Goal: Information Seeking & Learning: Learn about a topic

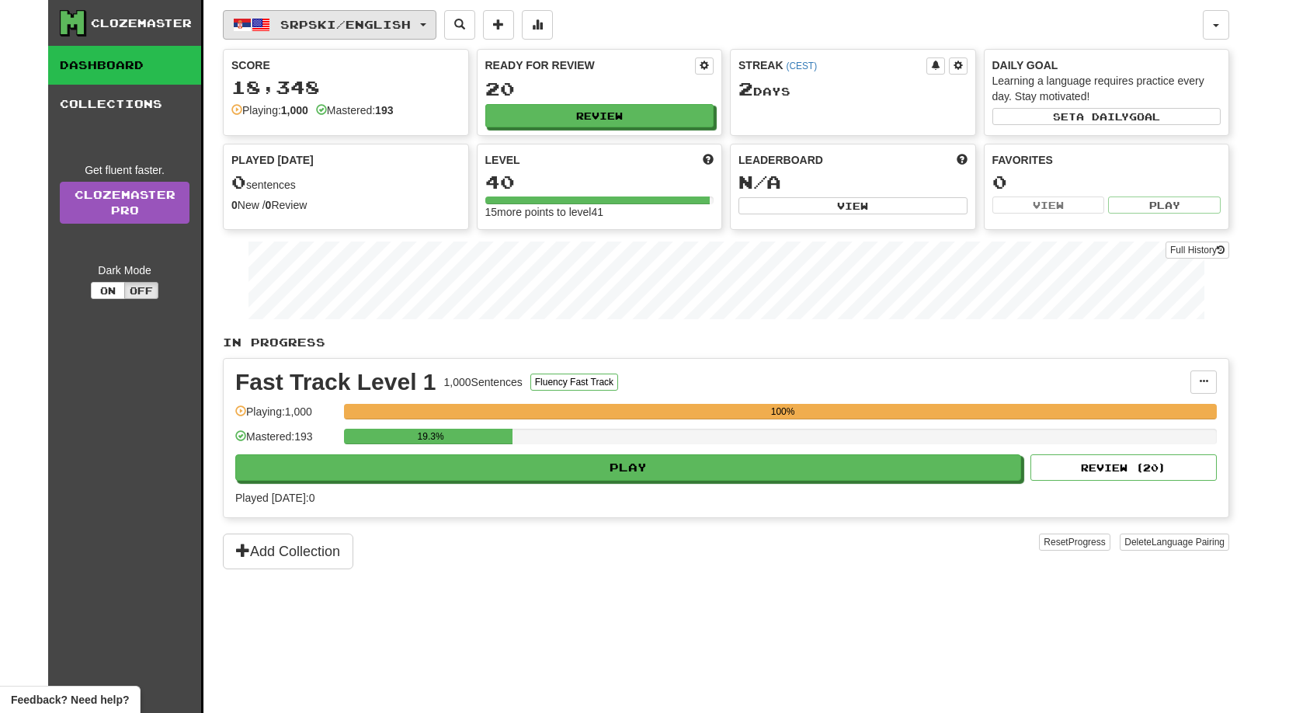
click at [410, 32] on button "Srpski / English" at bounding box center [329, 24] width 213 height 29
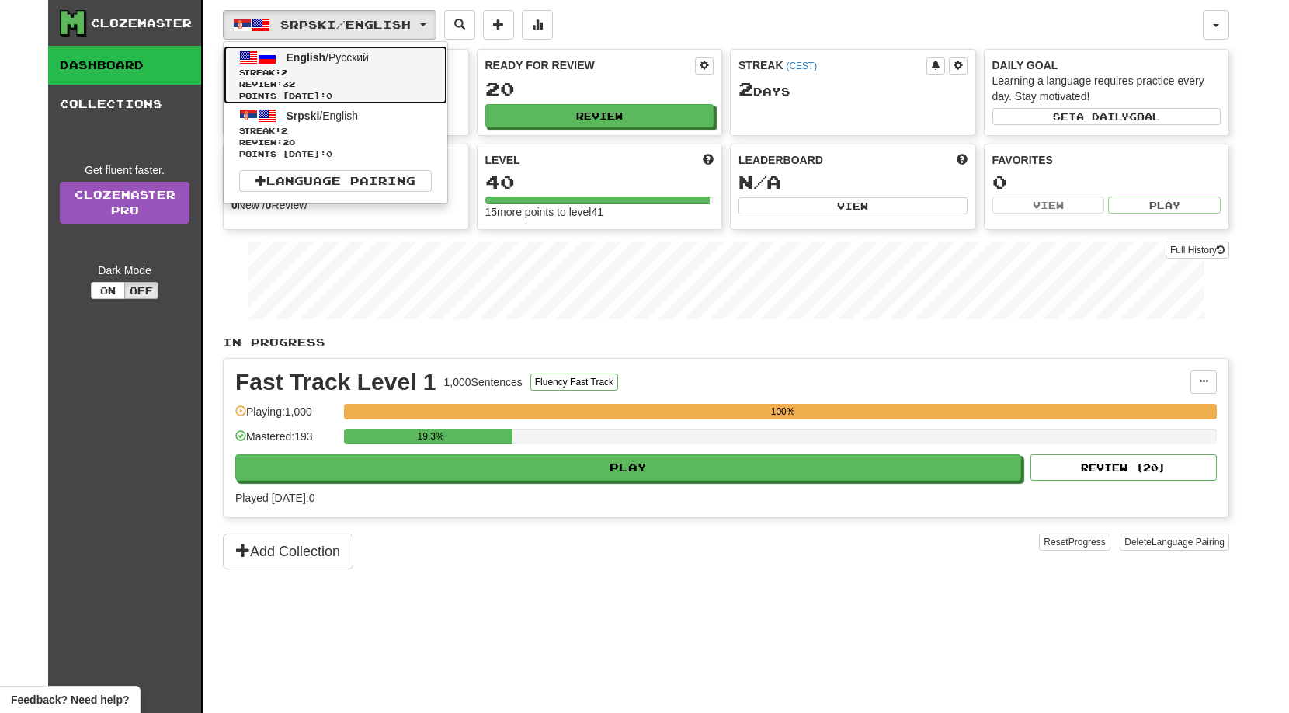
click at [362, 82] on span "Review: 32" at bounding box center [335, 84] width 193 height 12
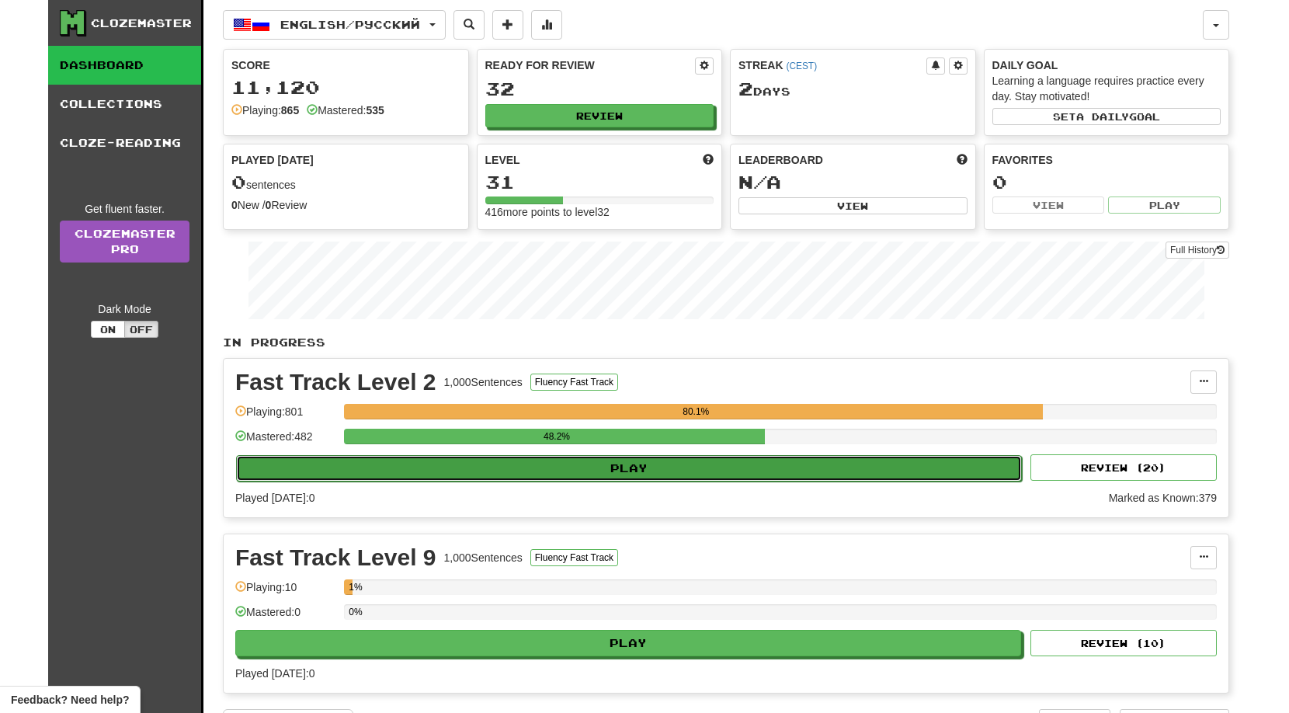
click at [619, 473] on button "Play" at bounding box center [629, 468] width 786 height 26
select select "**"
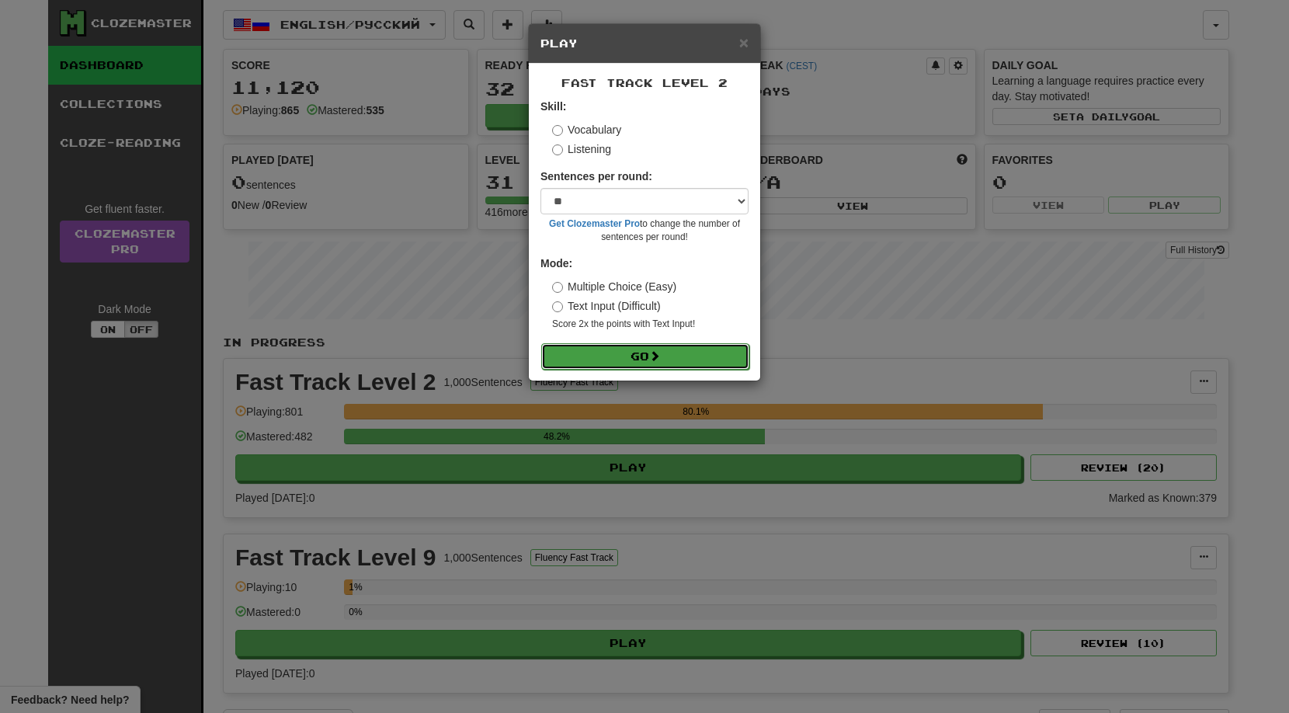
click at [635, 365] on button "Go" at bounding box center [645, 356] width 208 height 26
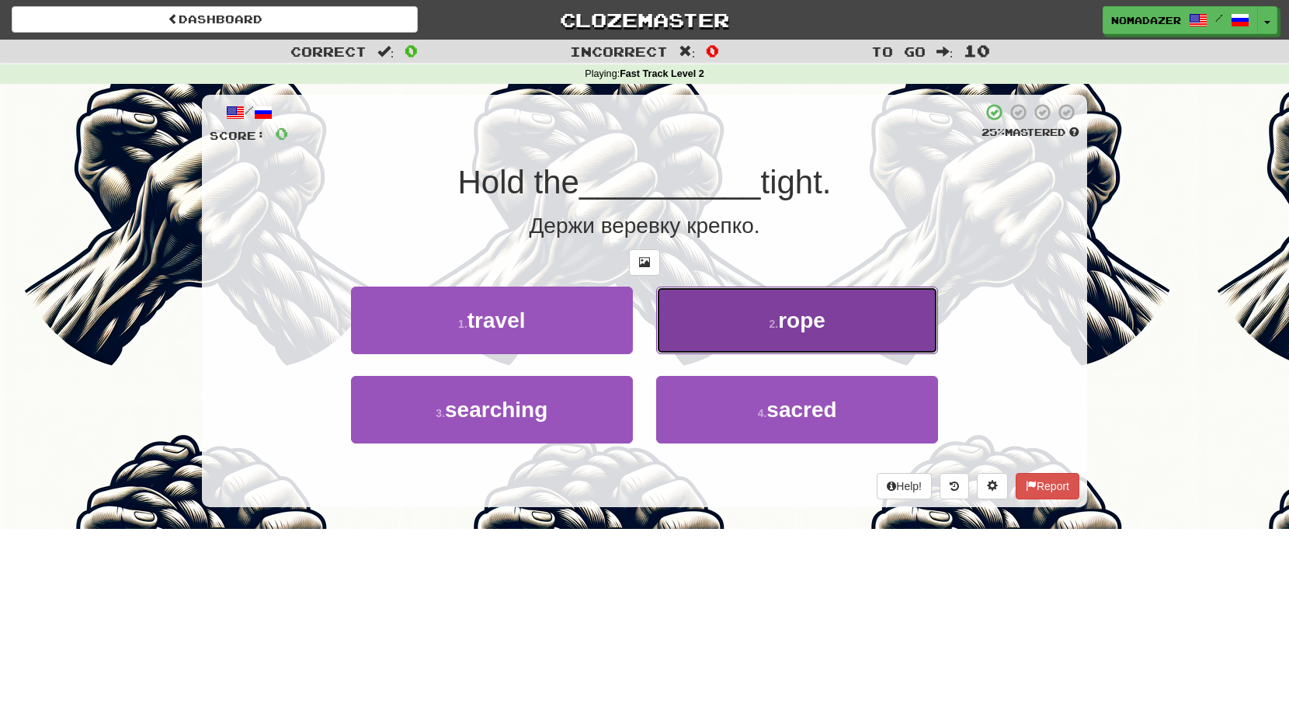
click at [794, 337] on button "2 . rope" at bounding box center [797, 320] width 282 height 68
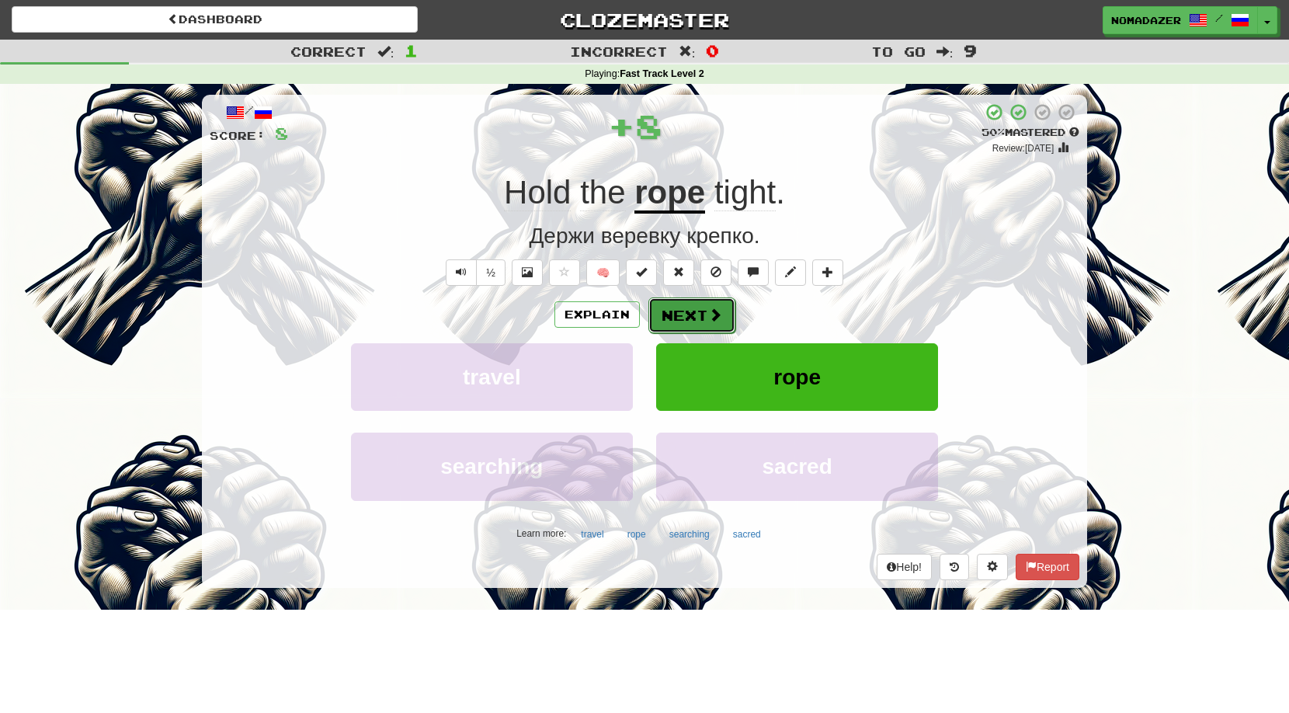
click at [711, 311] on span at bounding box center [715, 314] width 14 height 14
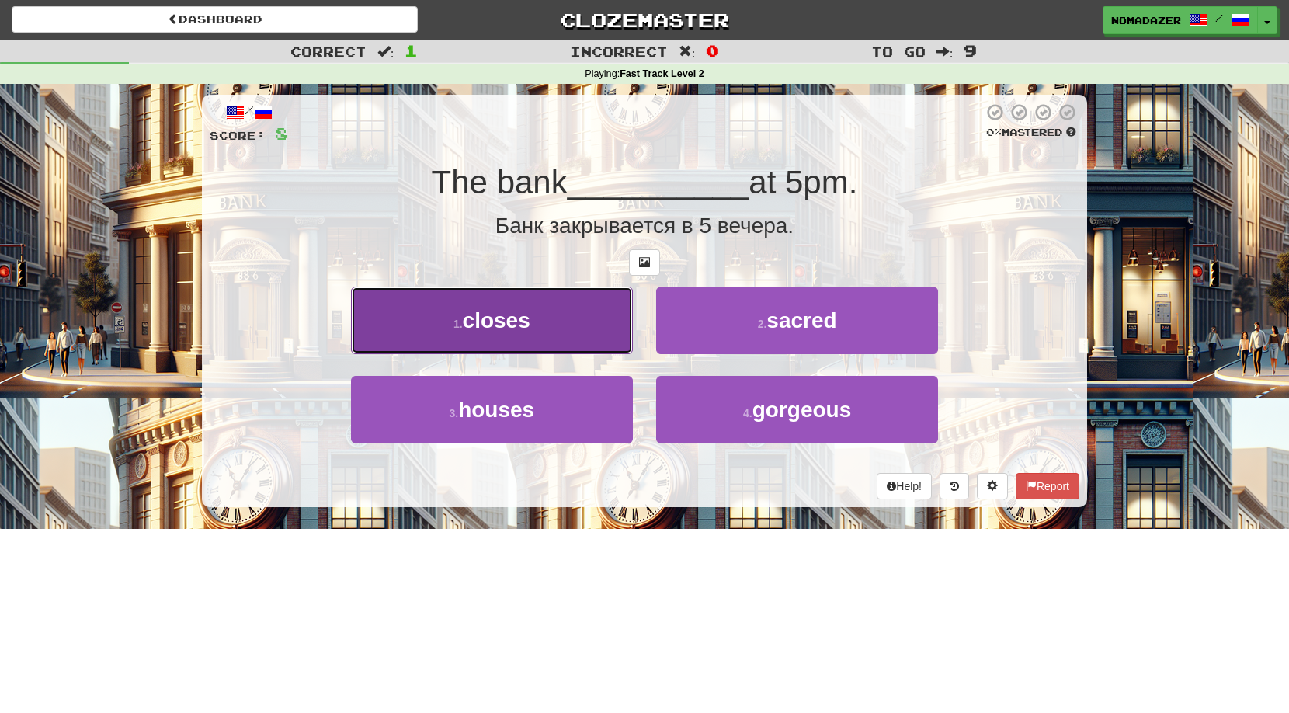
click at [555, 341] on button "1 . closes" at bounding box center [492, 320] width 282 height 68
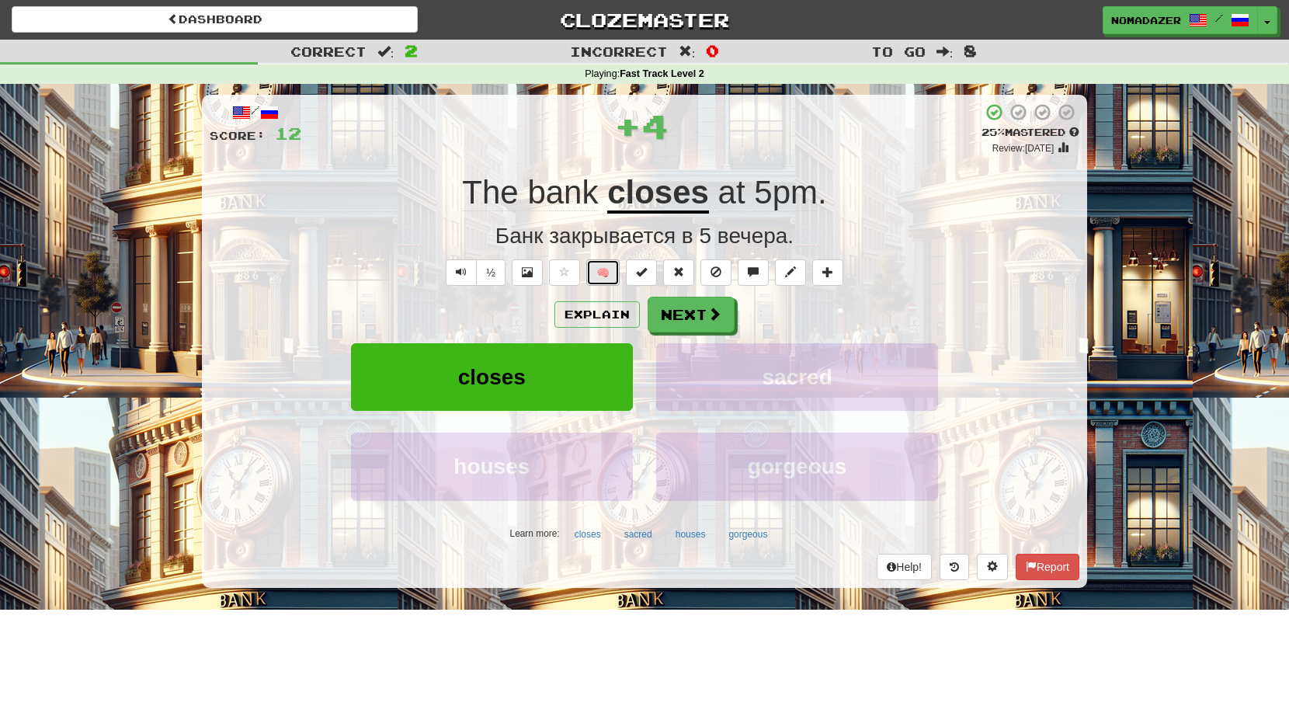
click at [600, 276] on button "🧠" at bounding box center [602, 272] width 33 height 26
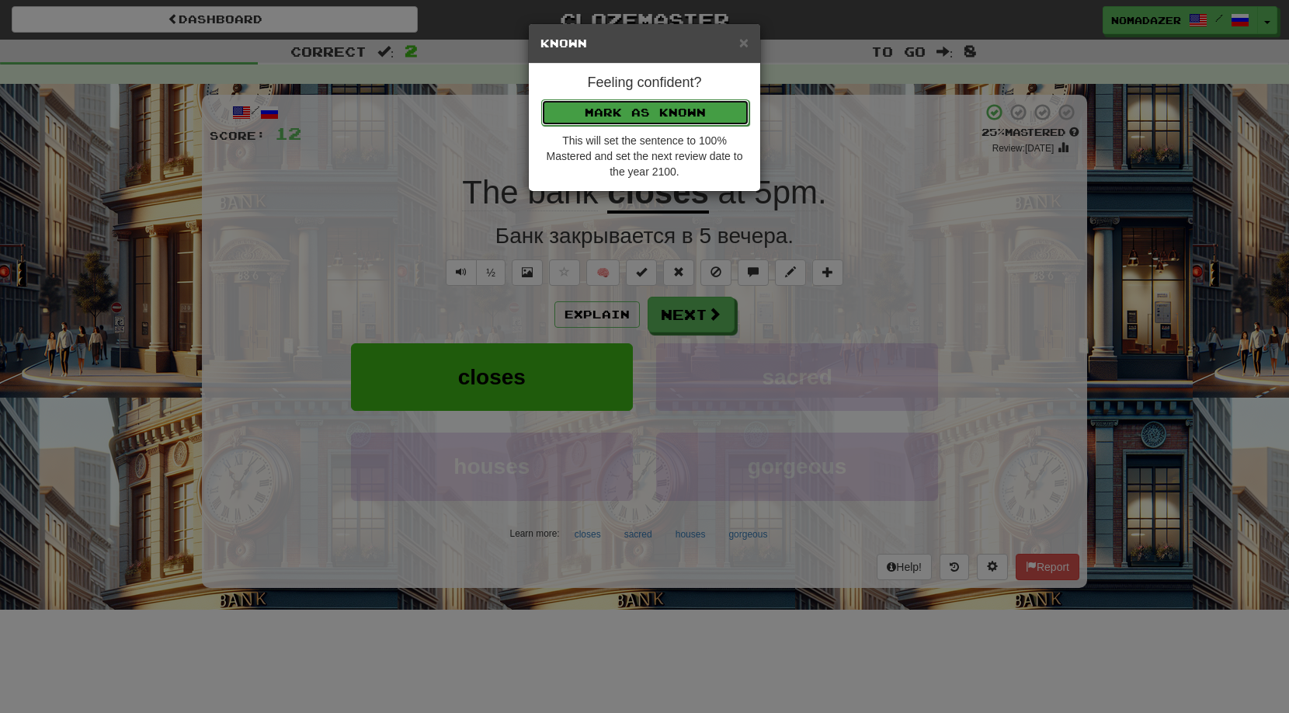
click at [628, 120] on button "Mark as Known" at bounding box center [645, 112] width 208 height 26
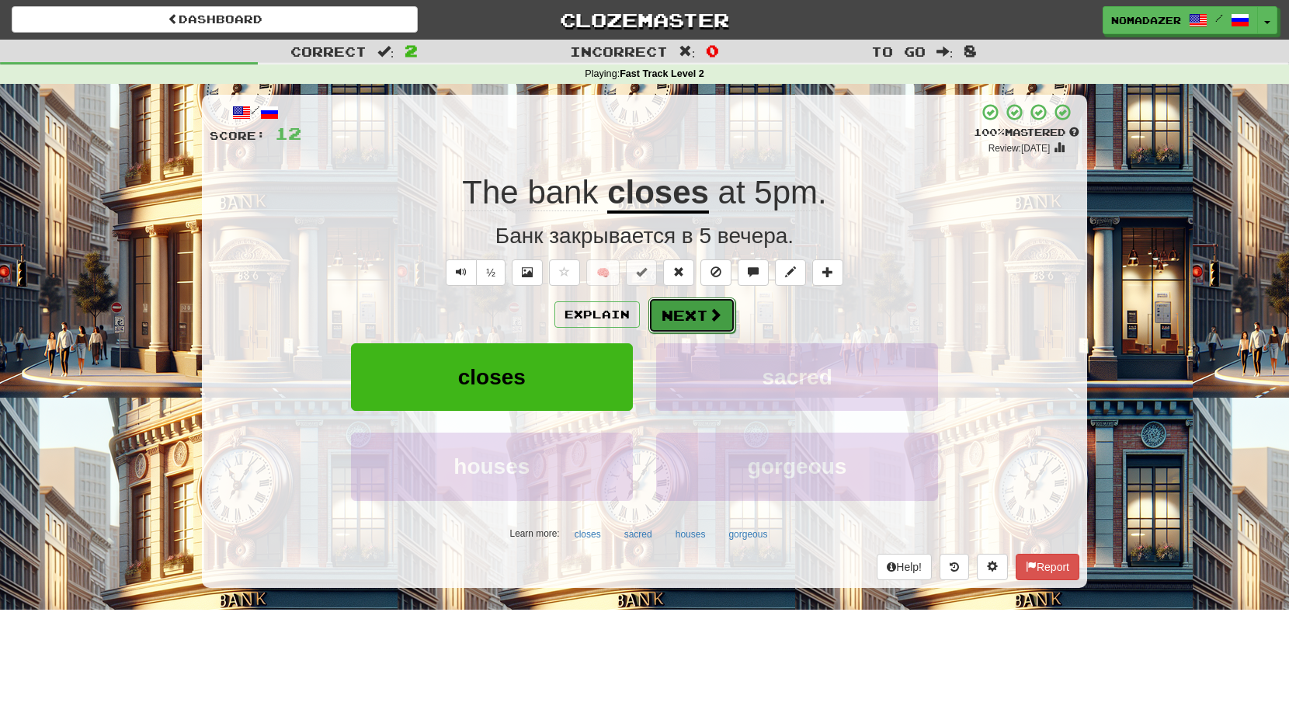
click at [703, 314] on button "Next" at bounding box center [691, 315] width 87 height 36
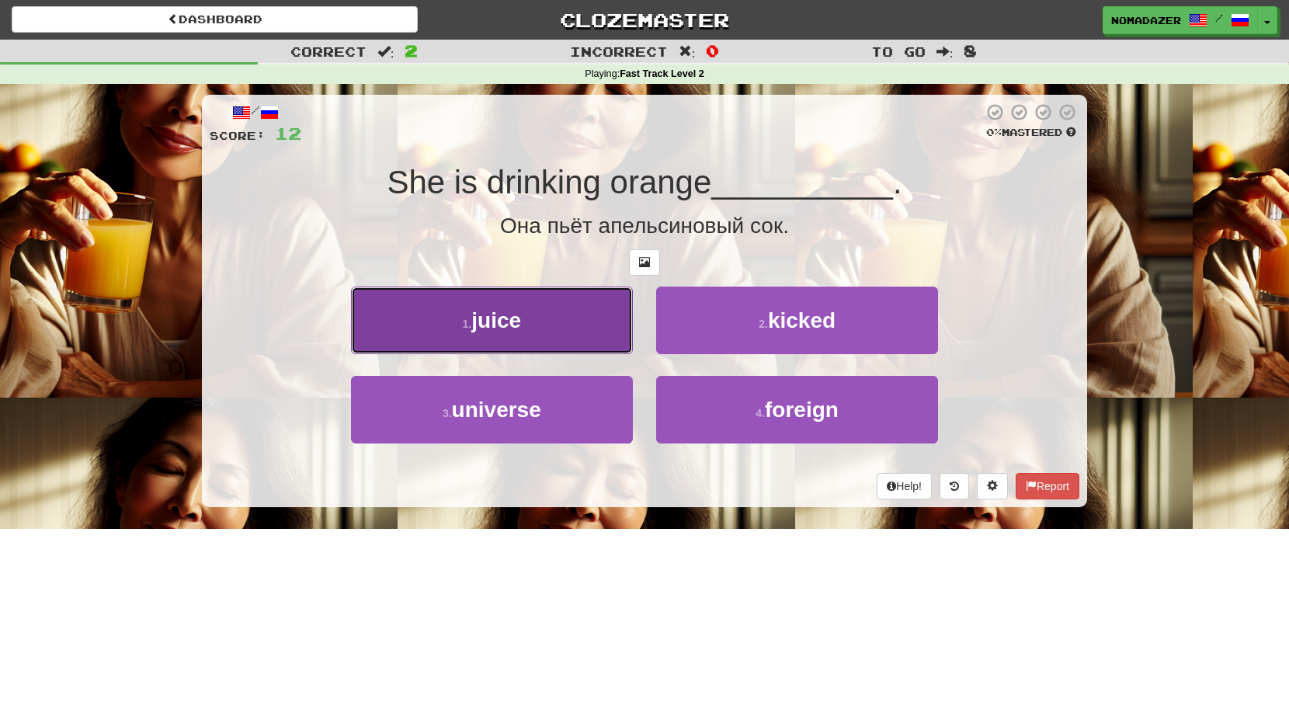
click at [550, 312] on button "1 . juice" at bounding box center [492, 320] width 282 height 68
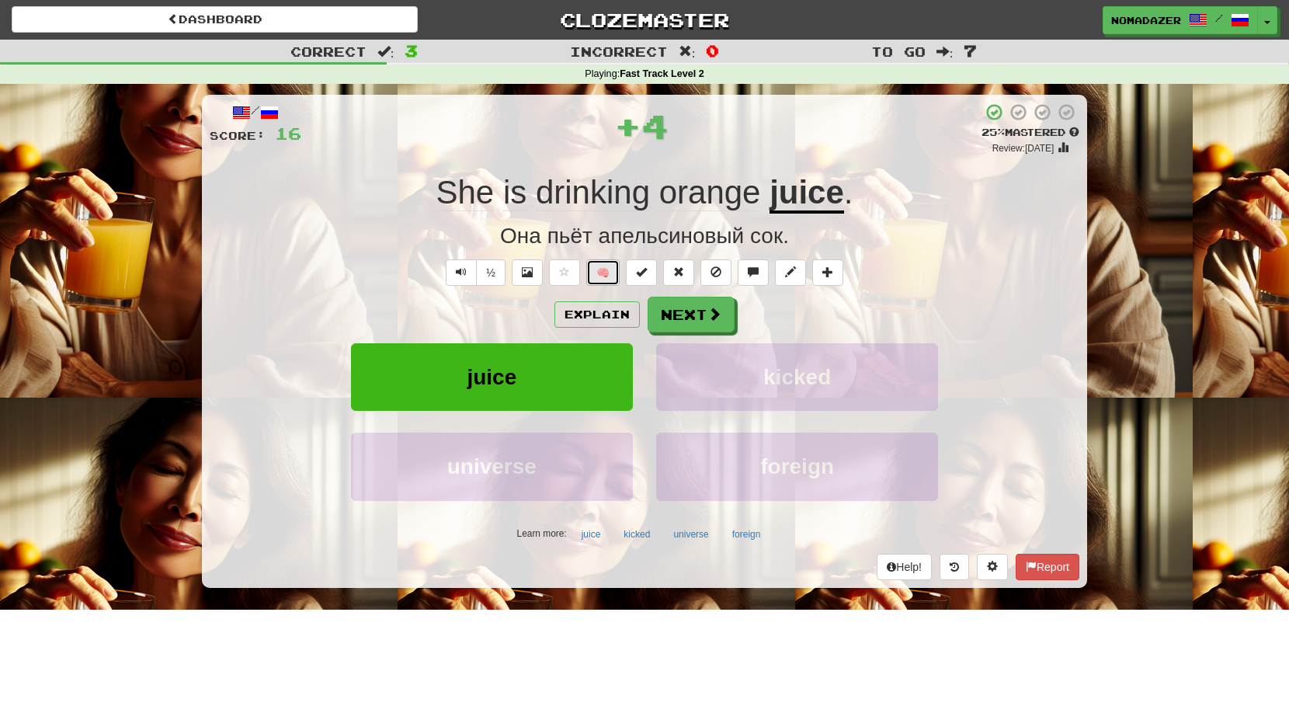
click at [608, 276] on button "🧠" at bounding box center [602, 272] width 33 height 26
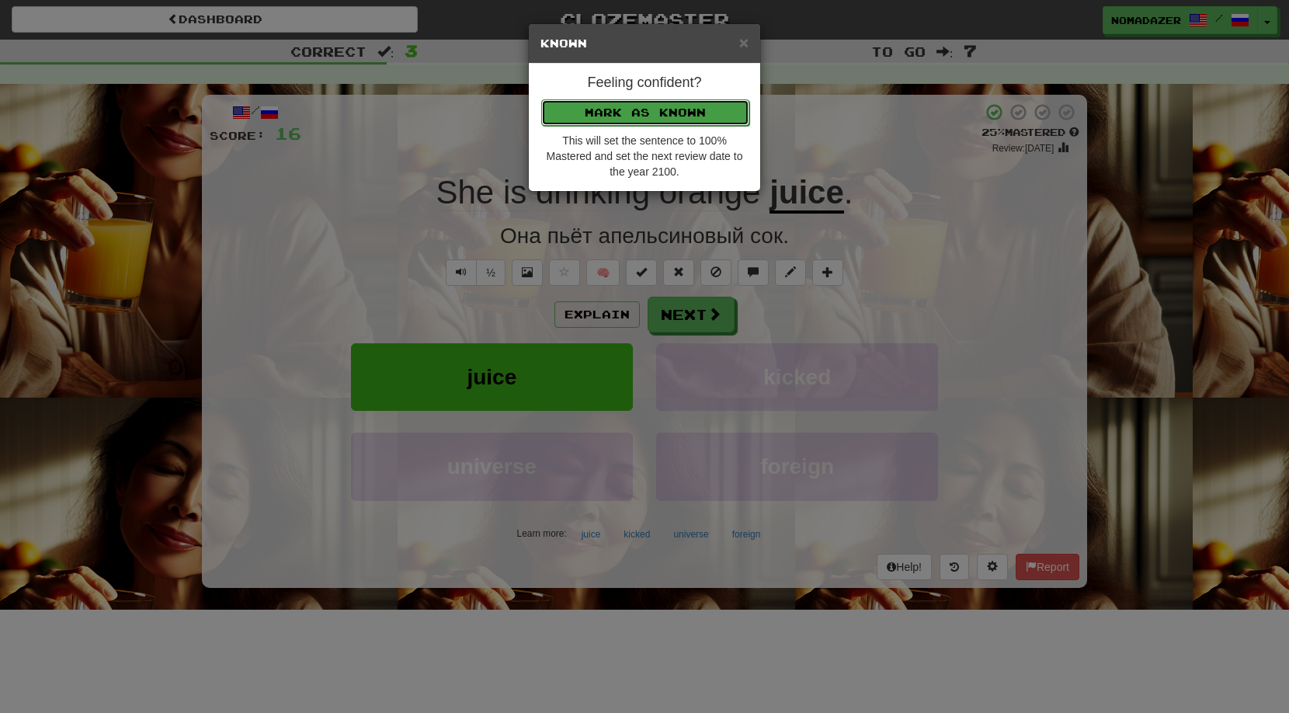
click at [655, 118] on button "Mark as Known" at bounding box center [645, 112] width 208 height 26
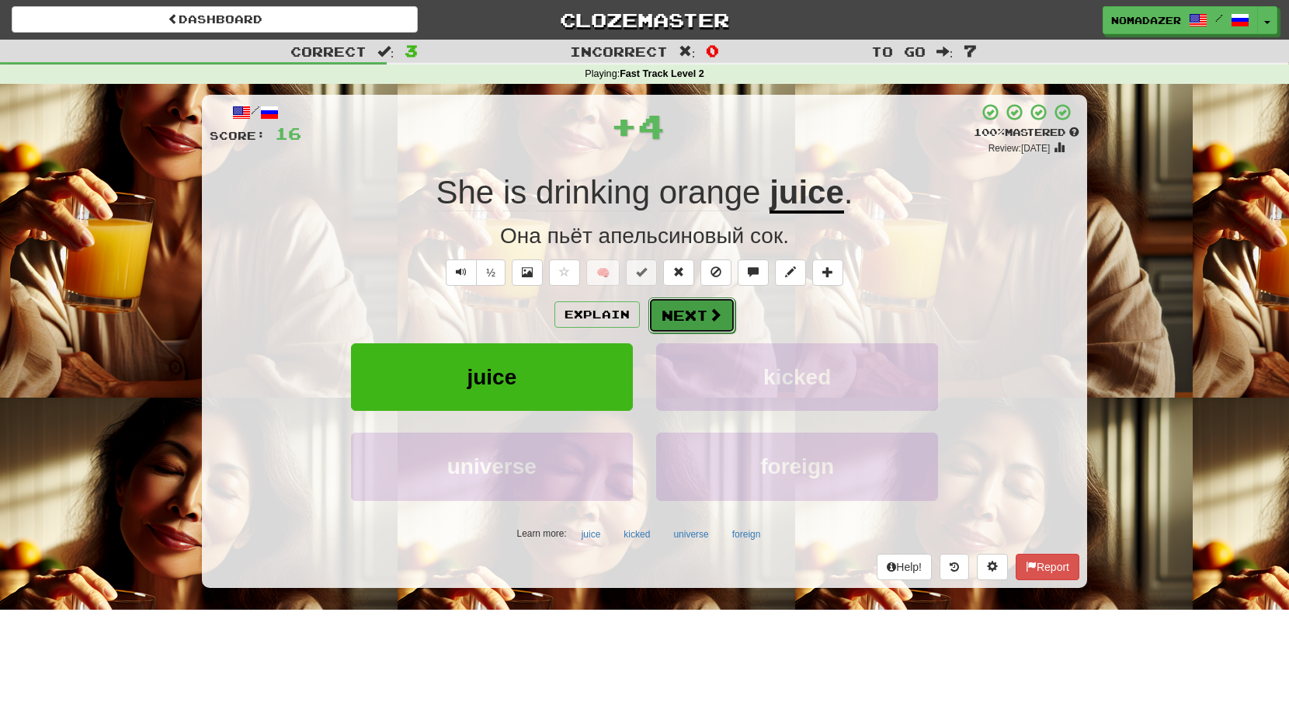
click at [693, 311] on button "Next" at bounding box center [691, 315] width 87 height 36
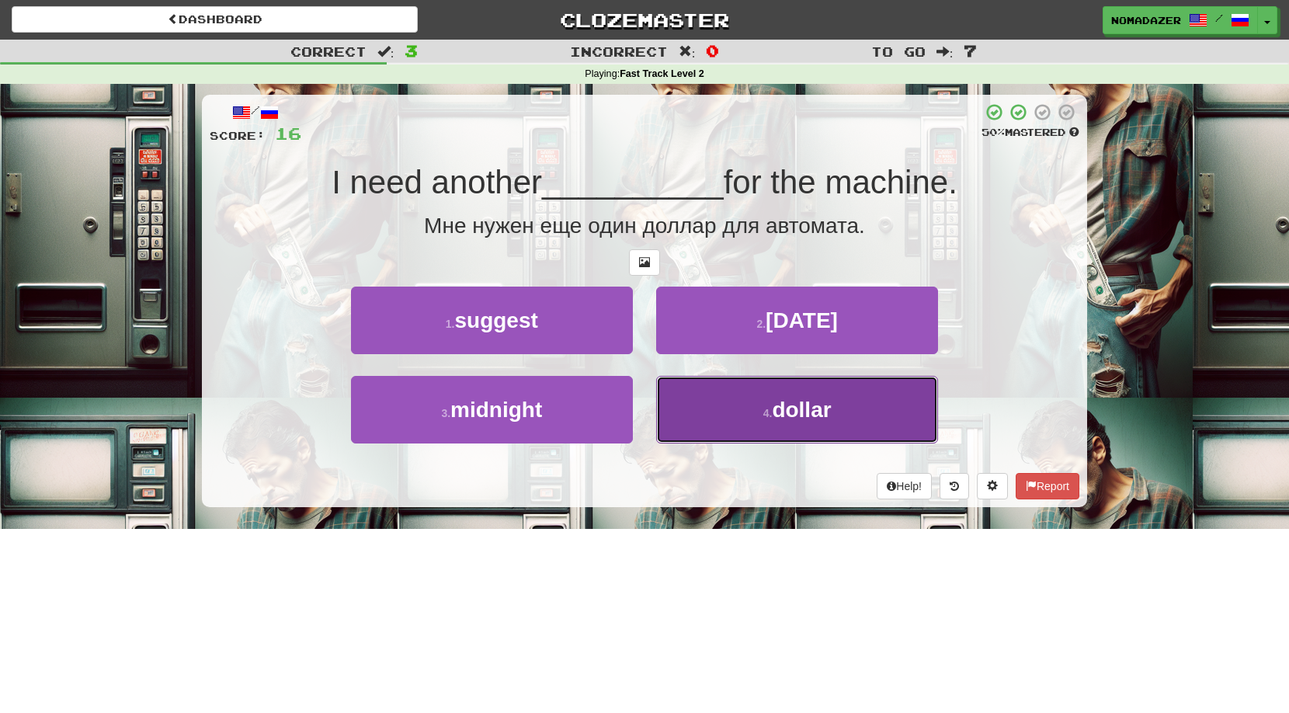
click at [751, 409] on button "4 . dollar" at bounding box center [797, 410] width 282 height 68
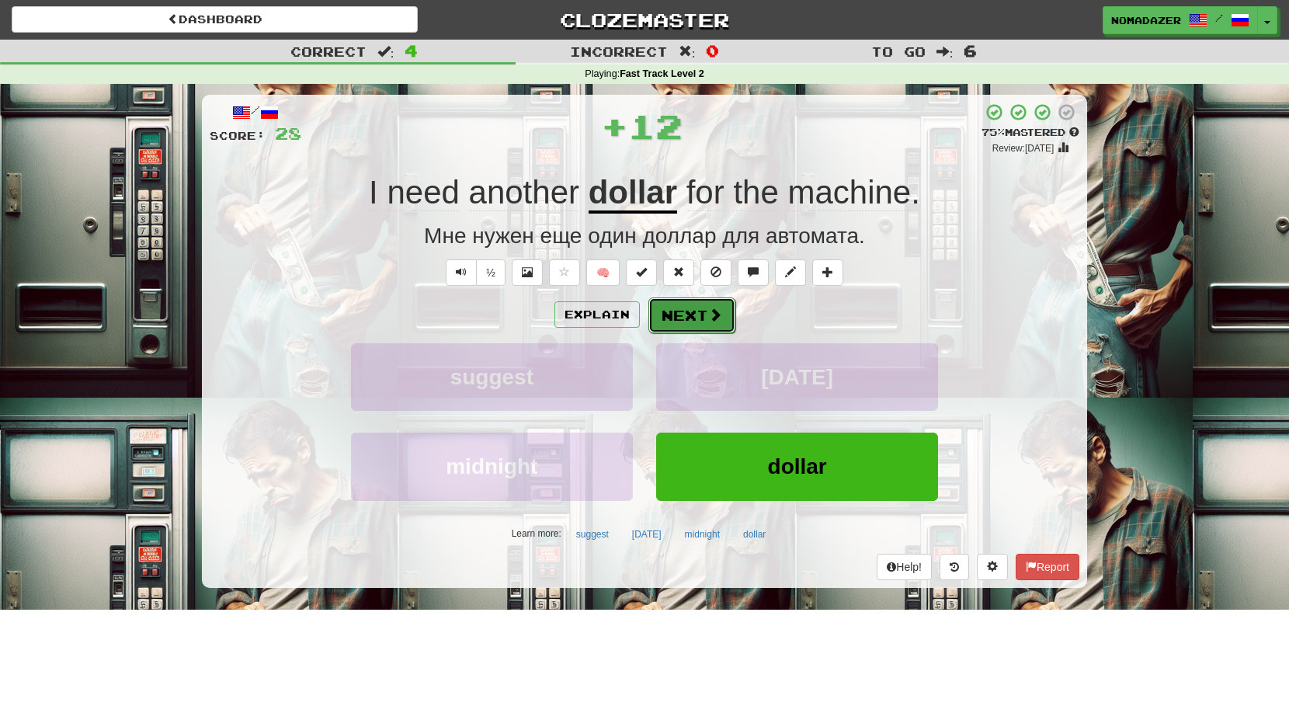
click at [674, 323] on button "Next" at bounding box center [691, 315] width 87 height 36
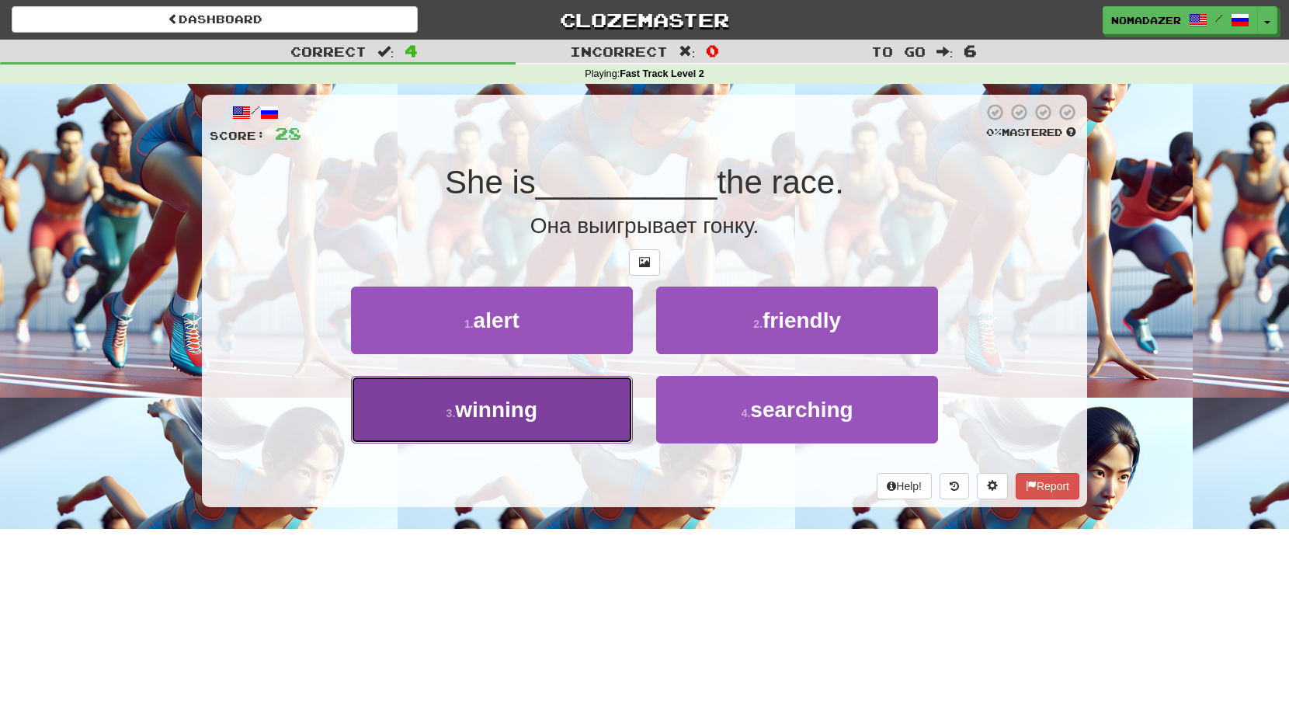
click at [546, 397] on button "3 . winning" at bounding box center [492, 410] width 282 height 68
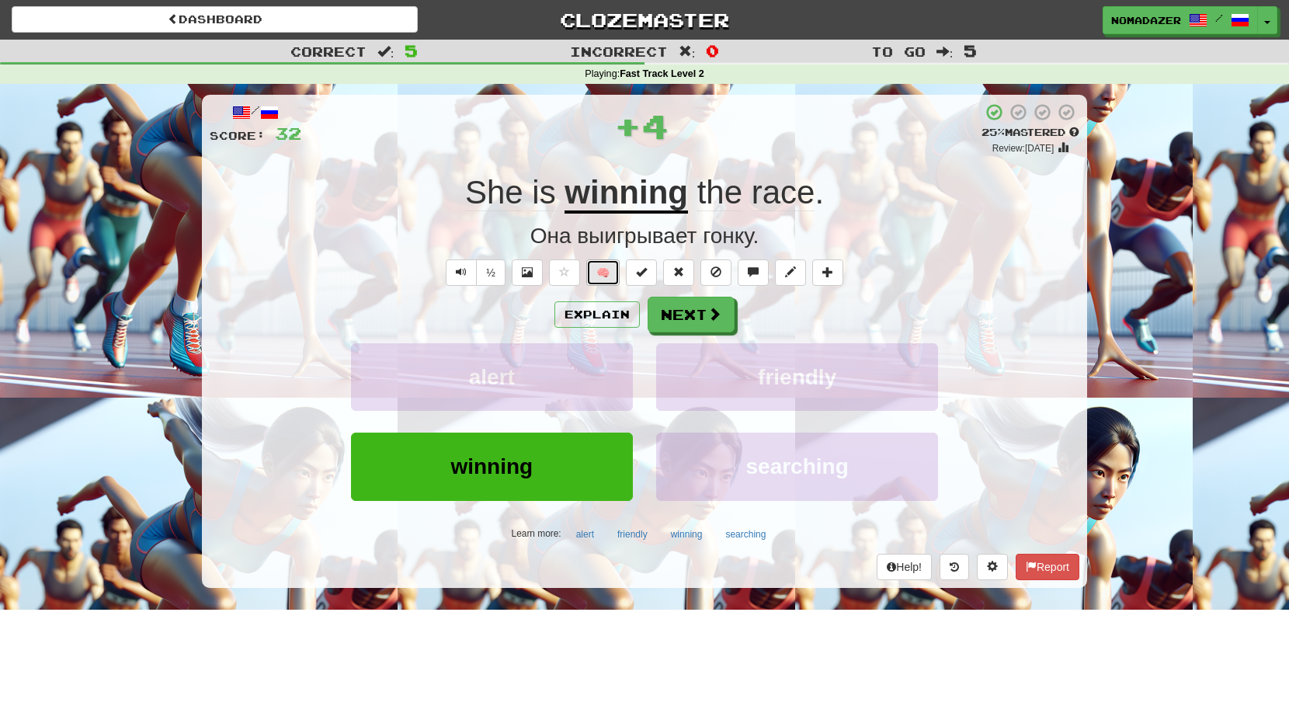
click at [599, 266] on button "🧠" at bounding box center [602, 272] width 33 height 26
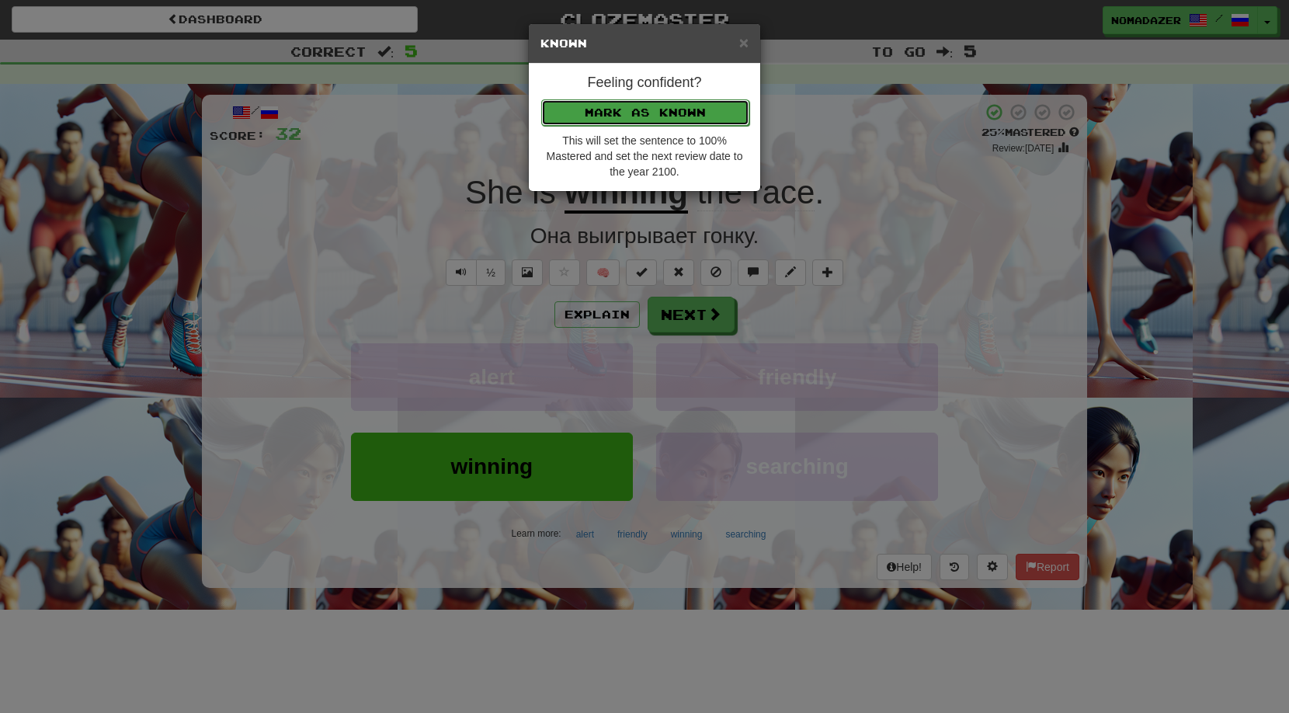
click at [642, 117] on button "Mark as Known" at bounding box center [645, 112] width 208 height 26
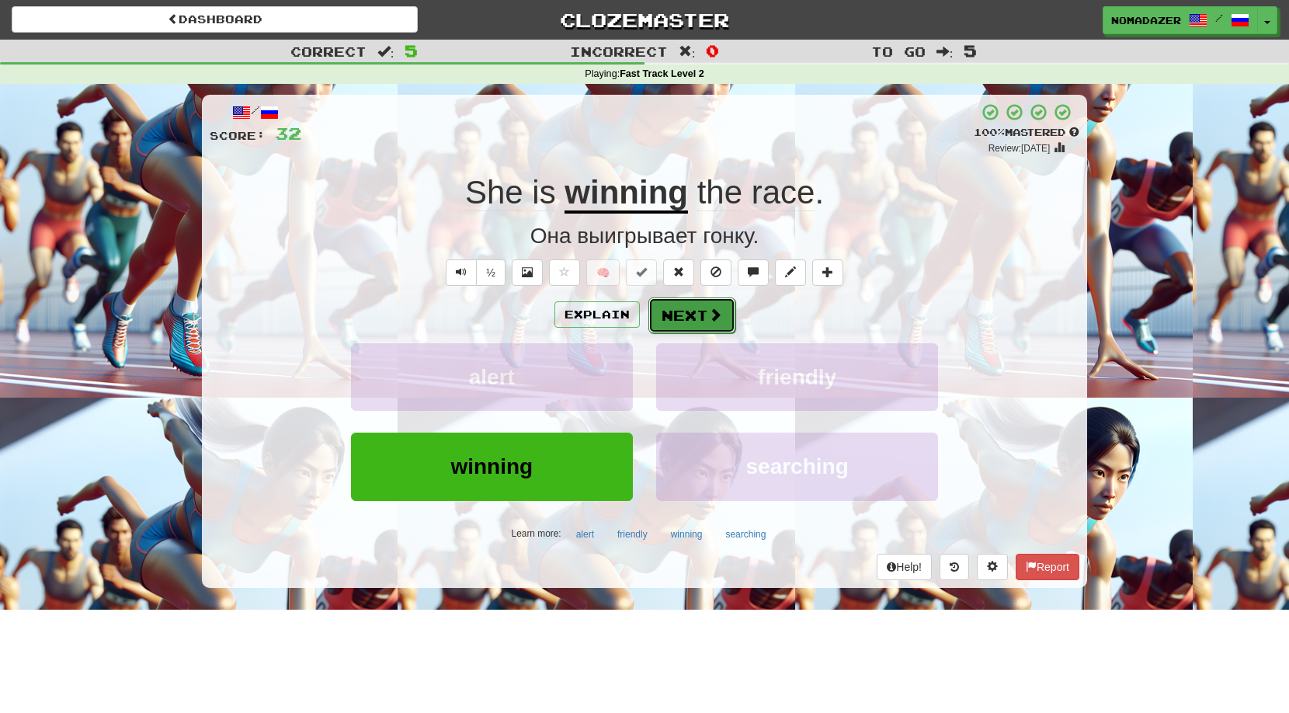
click at [694, 307] on button "Next" at bounding box center [691, 315] width 87 height 36
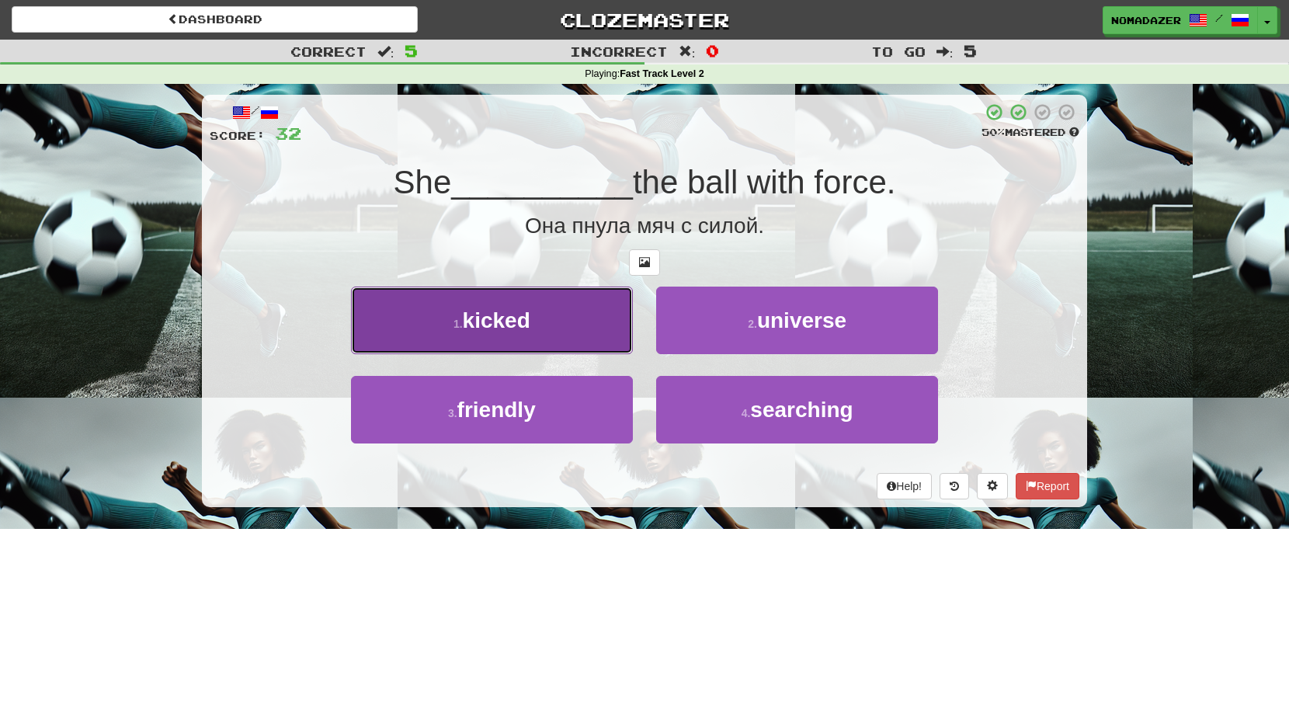
click at [466, 317] on span "kicked" at bounding box center [497, 320] width 68 height 24
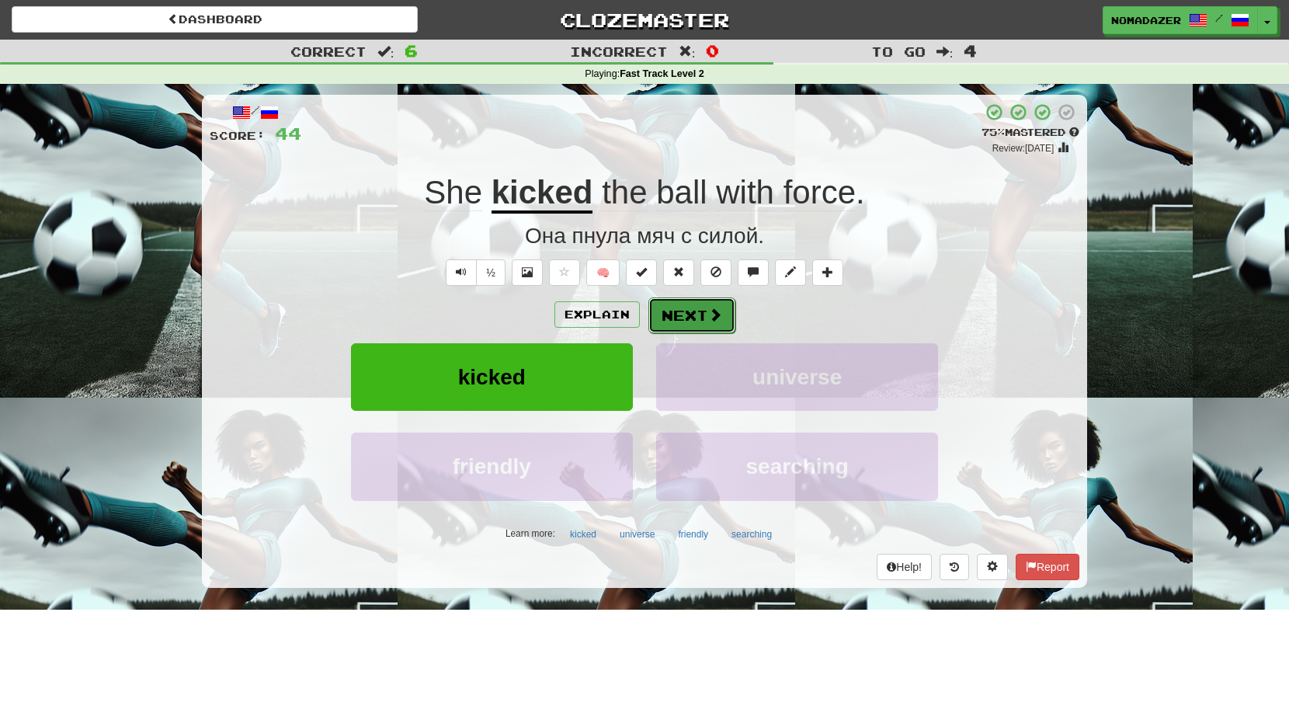
click at [705, 321] on button "Next" at bounding box center [691, 315] width 87 height 36
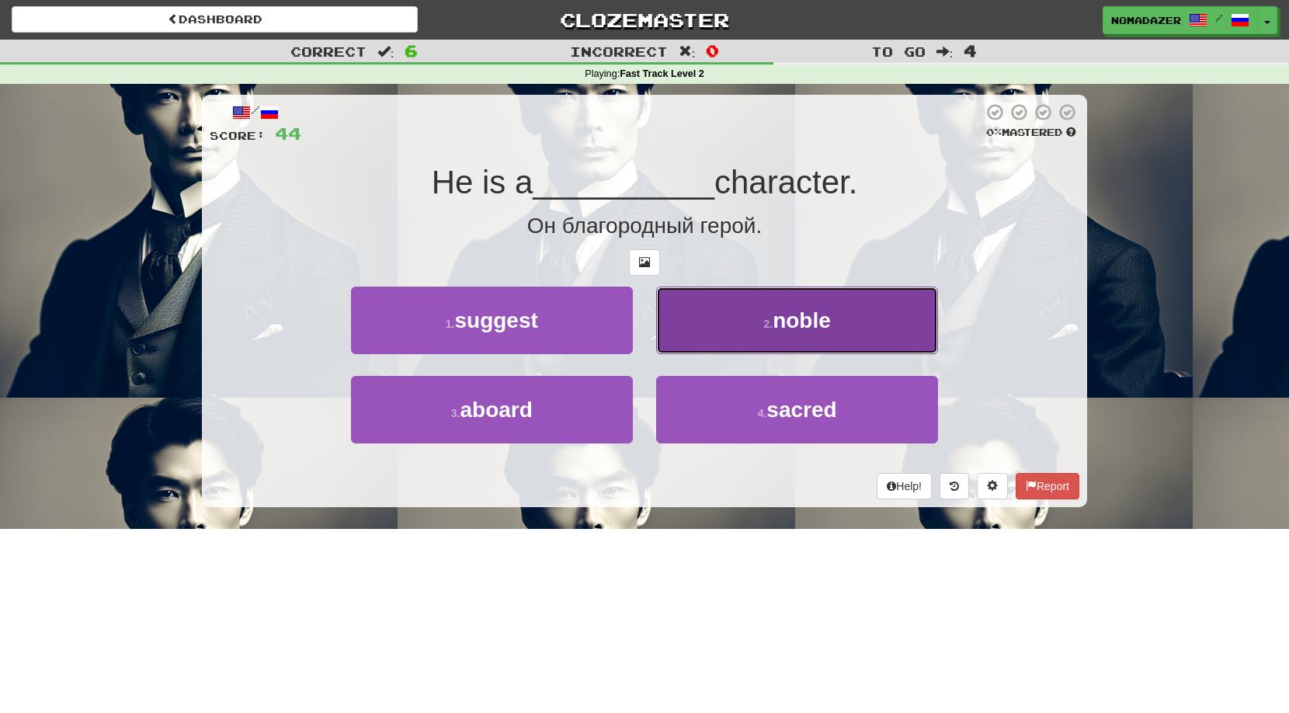
click at [769, 331] on button "2 . noble" at bounding box center [797, 320] width 282 height 68
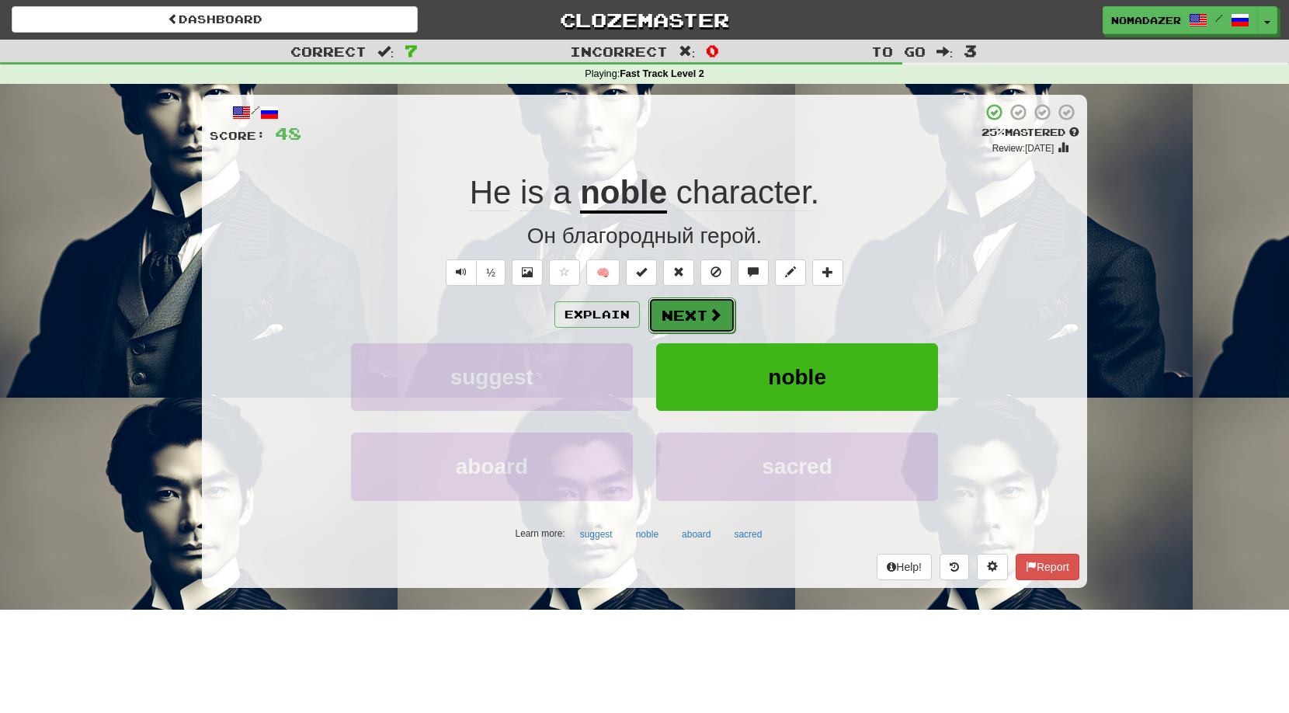
click at [689, 314] on button "Next" at bounding box center [691, 315] width 87 height 36
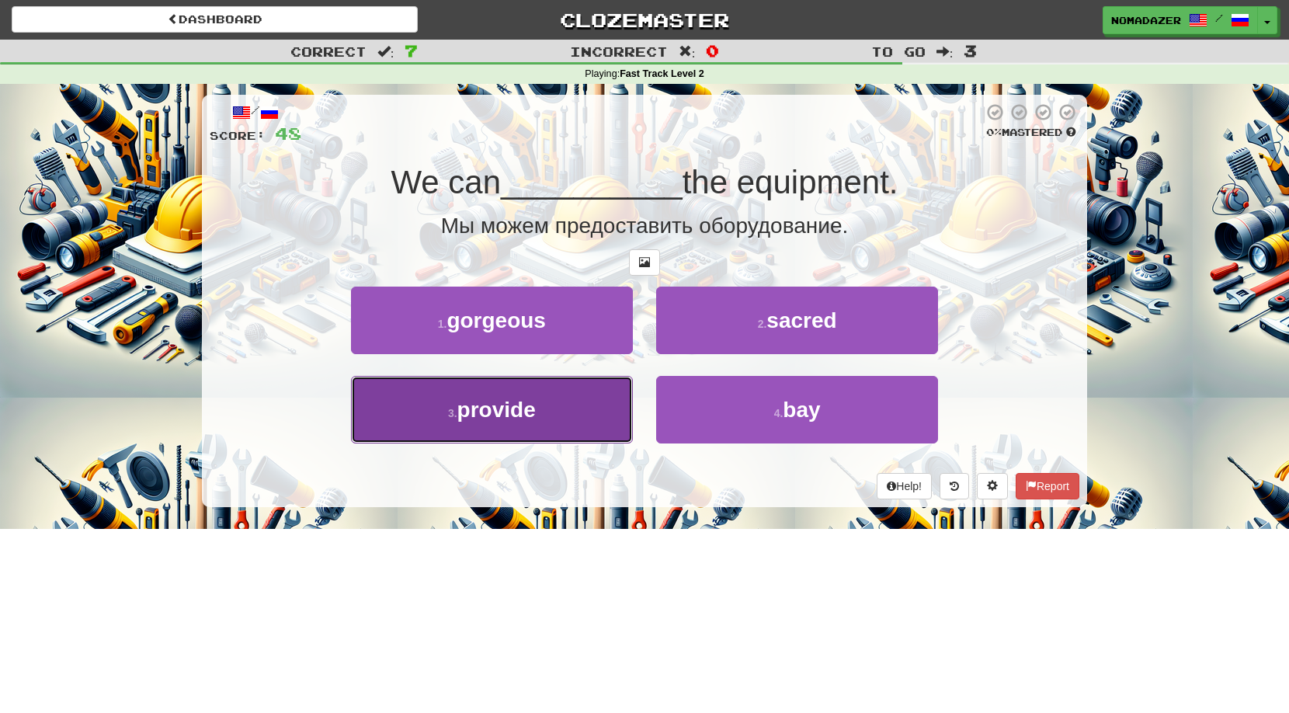
click at [542, 421] on button "3 . provide" at bounding box center [492, 410] width 282 height 68
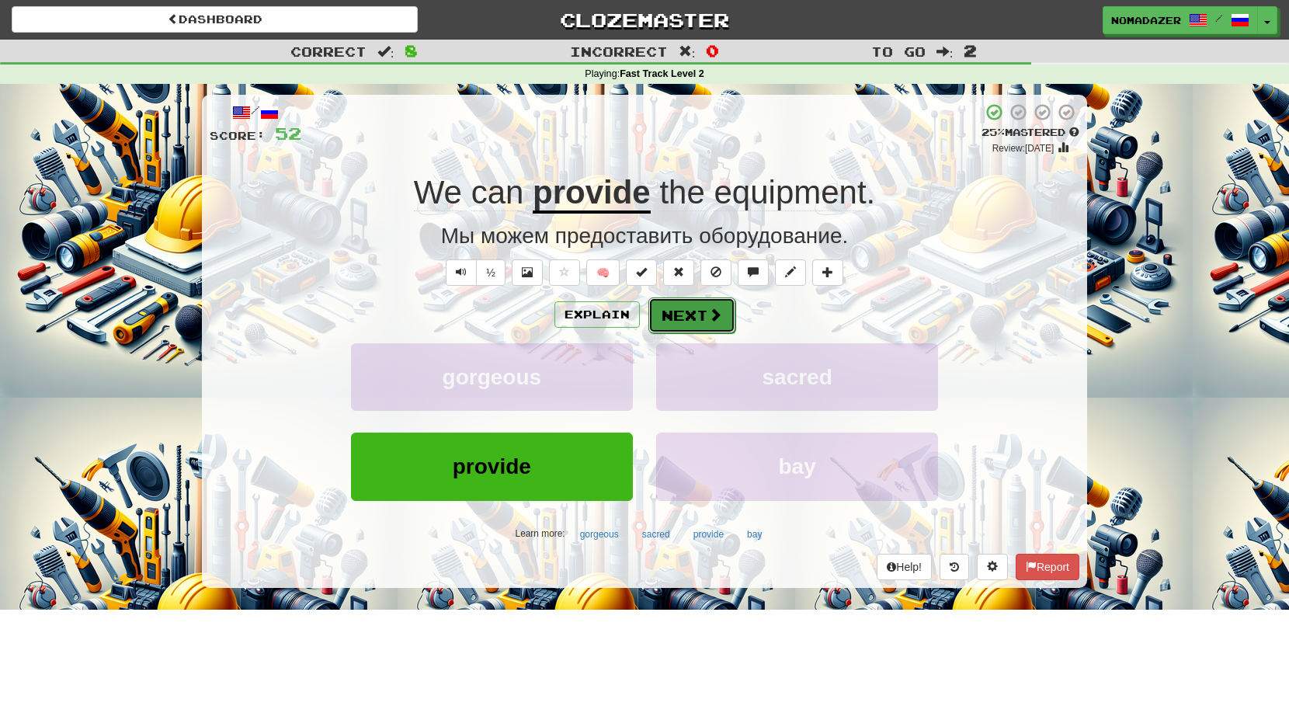
click at [700, 311] on button "Next" at bounding box center [691, 315] width 87 height 36
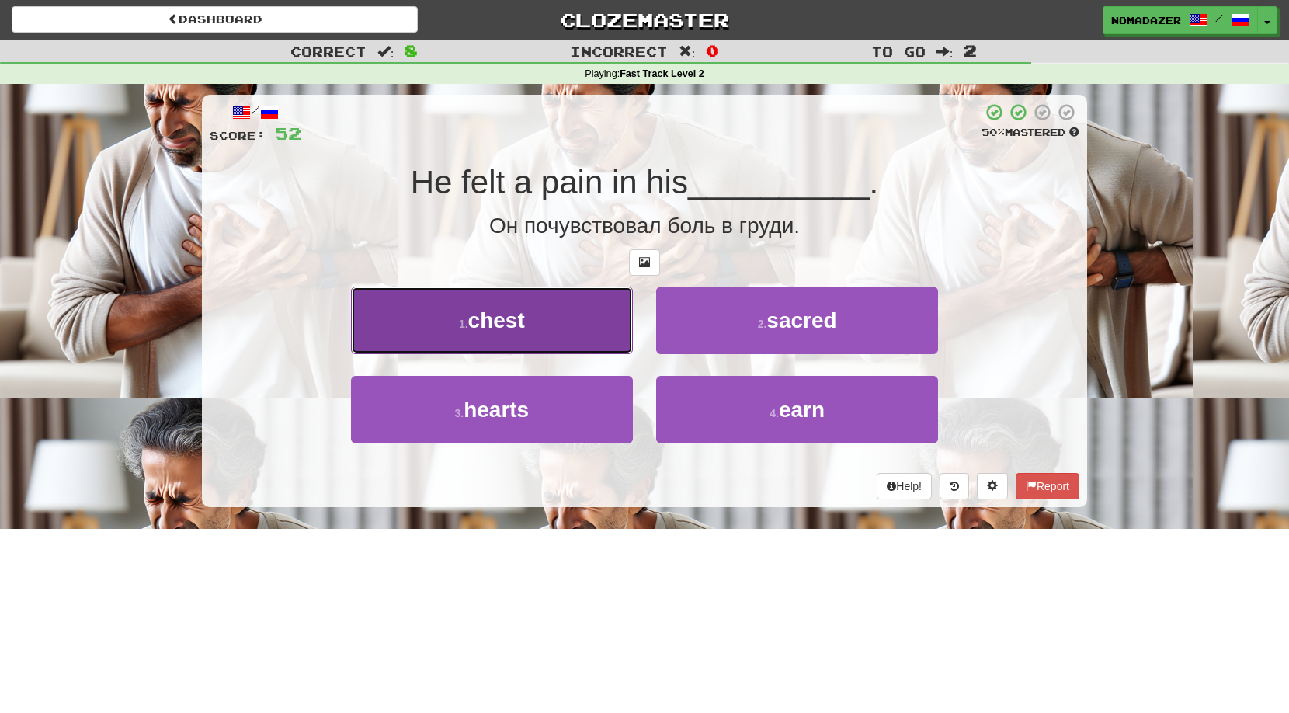
click at [508, 332] on button "1 . chest" at bounding box center [492, 320] width 282 height 68
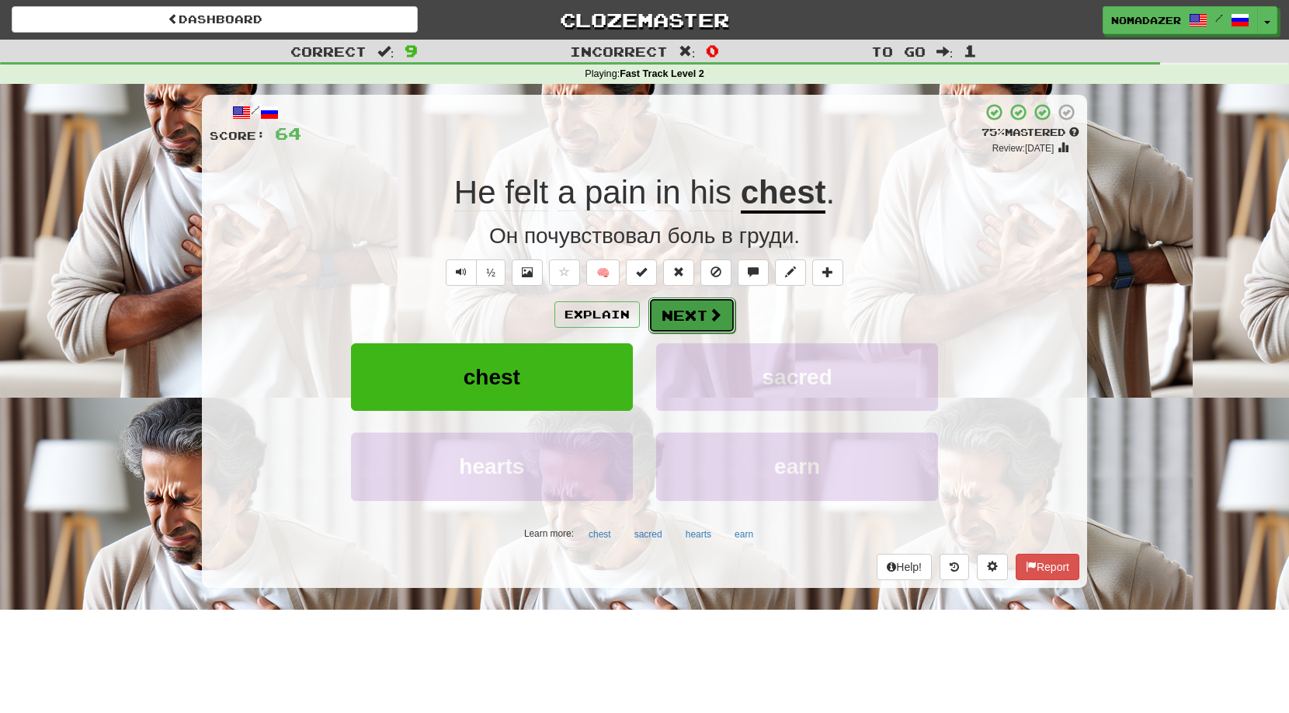
click at [689, 304] on button "Next" at bounding box center [691, 315] width 87 height 36
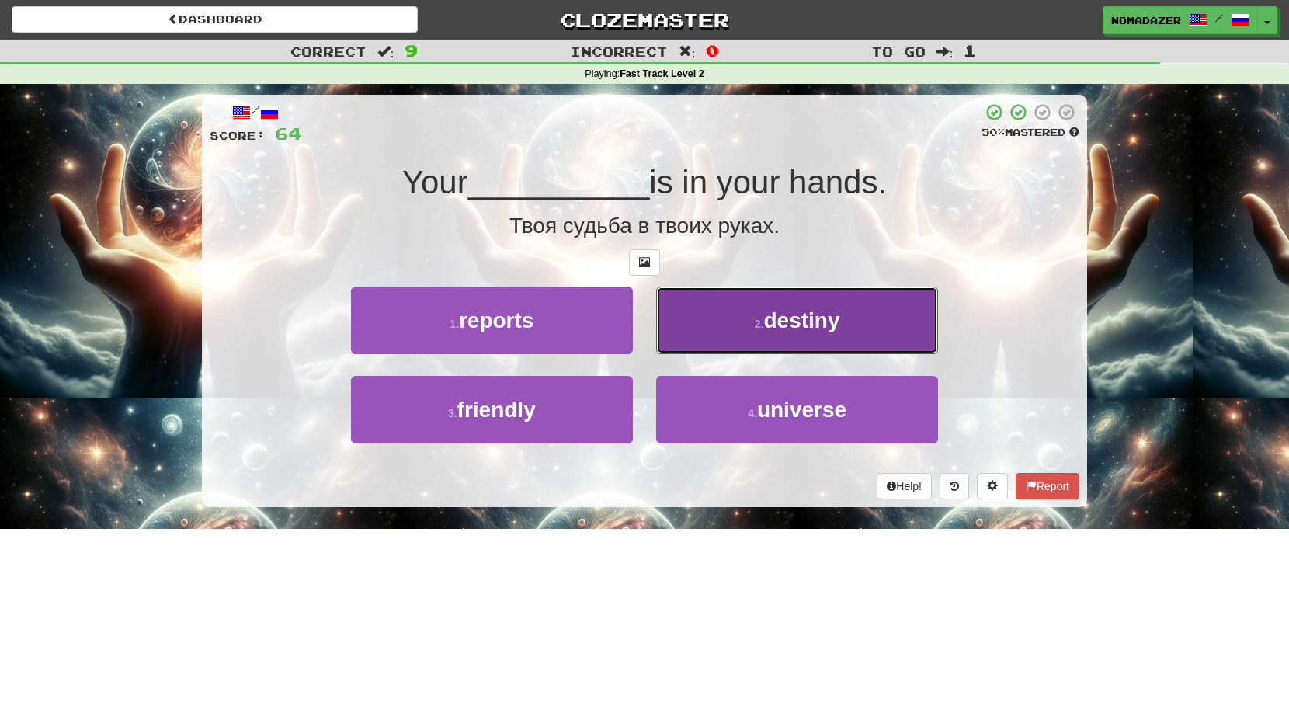
click at [755, 346] on button "2 . destiny" at bounding box center [797, 320] width 282 height 68
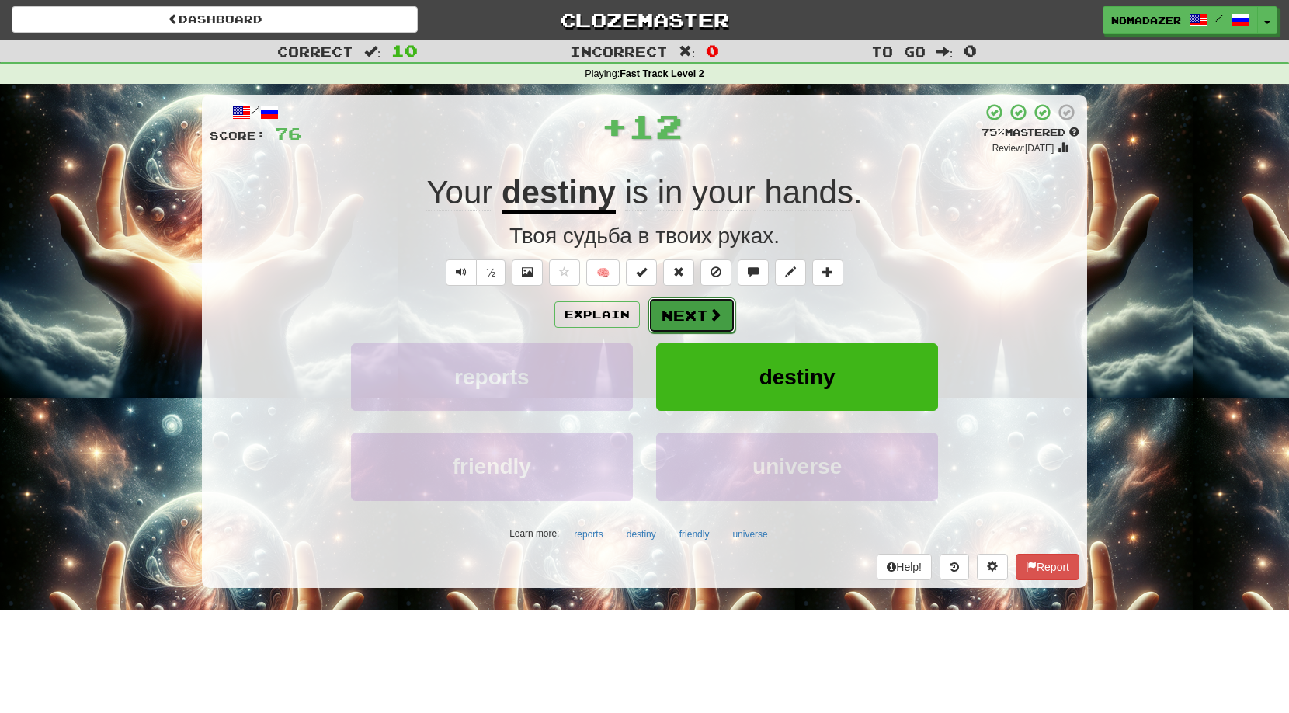
click at [704, 314] on button "Next" at bounding box center [691, 315] width 87 height 36
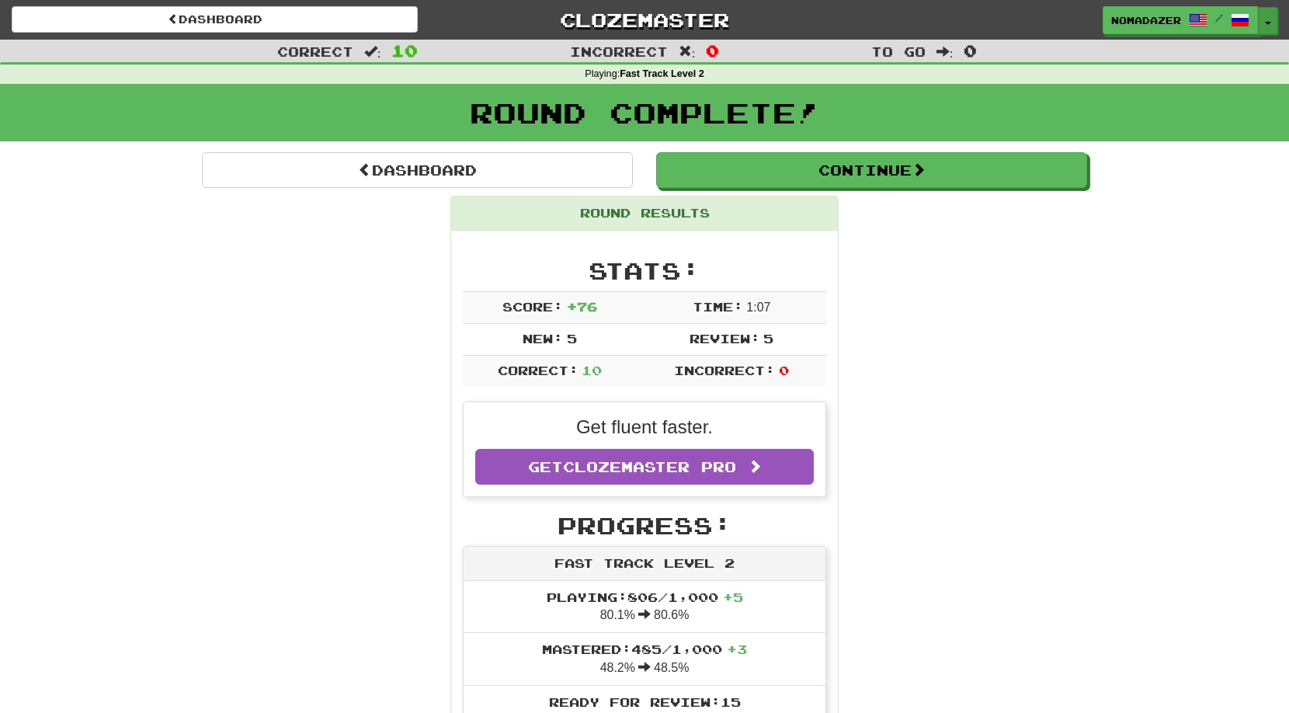
click at [1264, 18] on button "Toggle Dropdown" at bounding box center [1268, 21] width 20 height 28
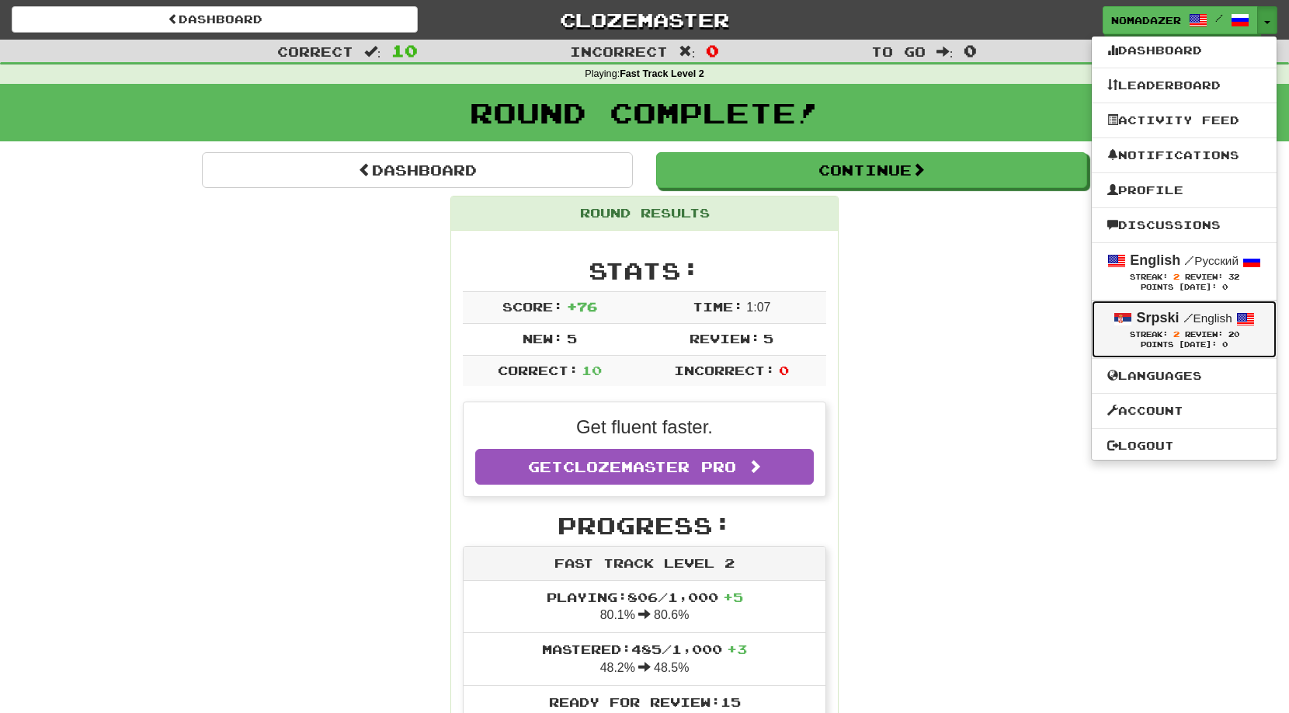
click at [1171, 324] on strong "Srpski" at bounding box center [1157, 318] width 43 height 16
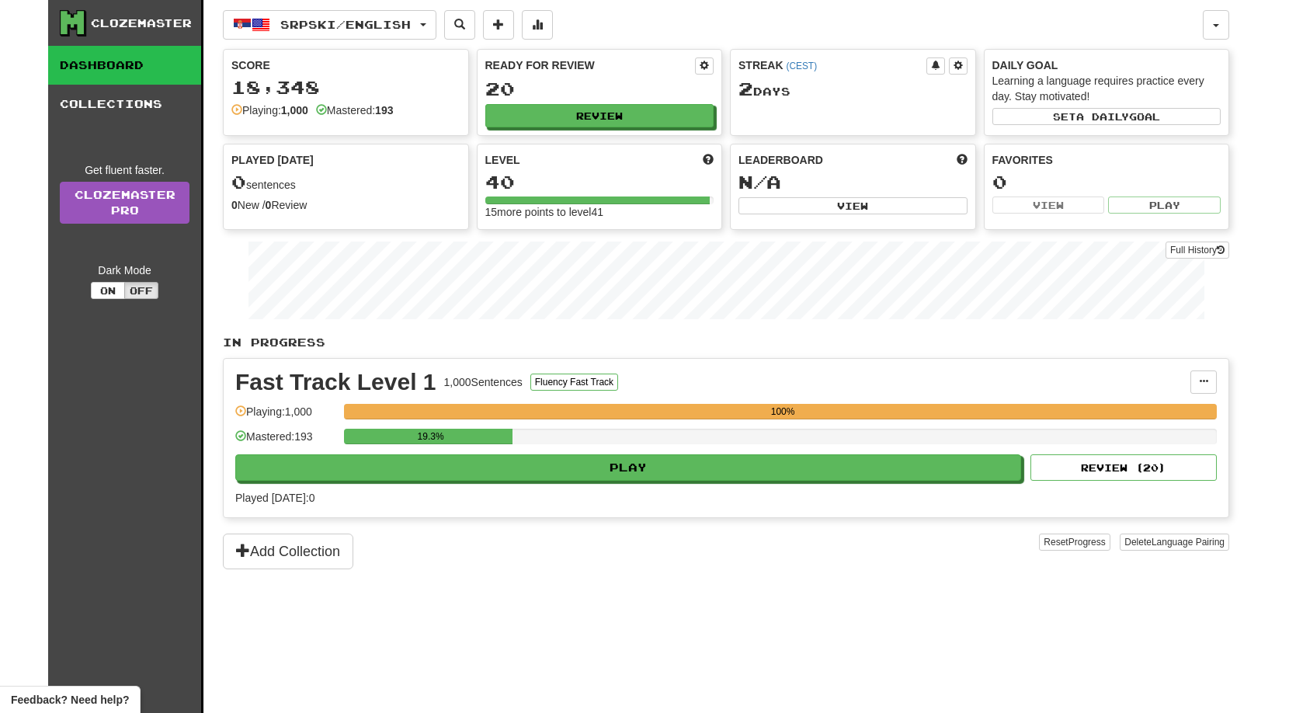
click at [643, 453] on div "19.3%" at bounding box center [780, 442] width 873 height 26
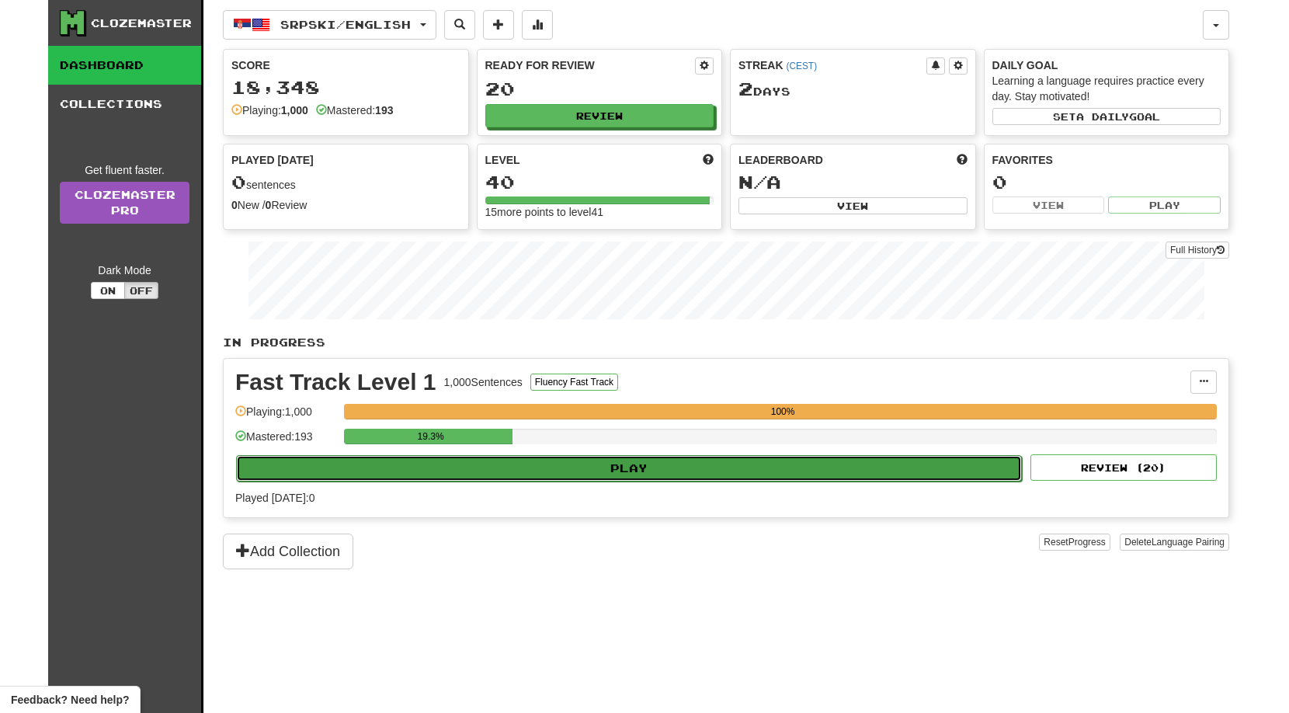
click at [643, 467] on button "Play" at bounding box center [629, 468] width 786 height 26
select select "**"
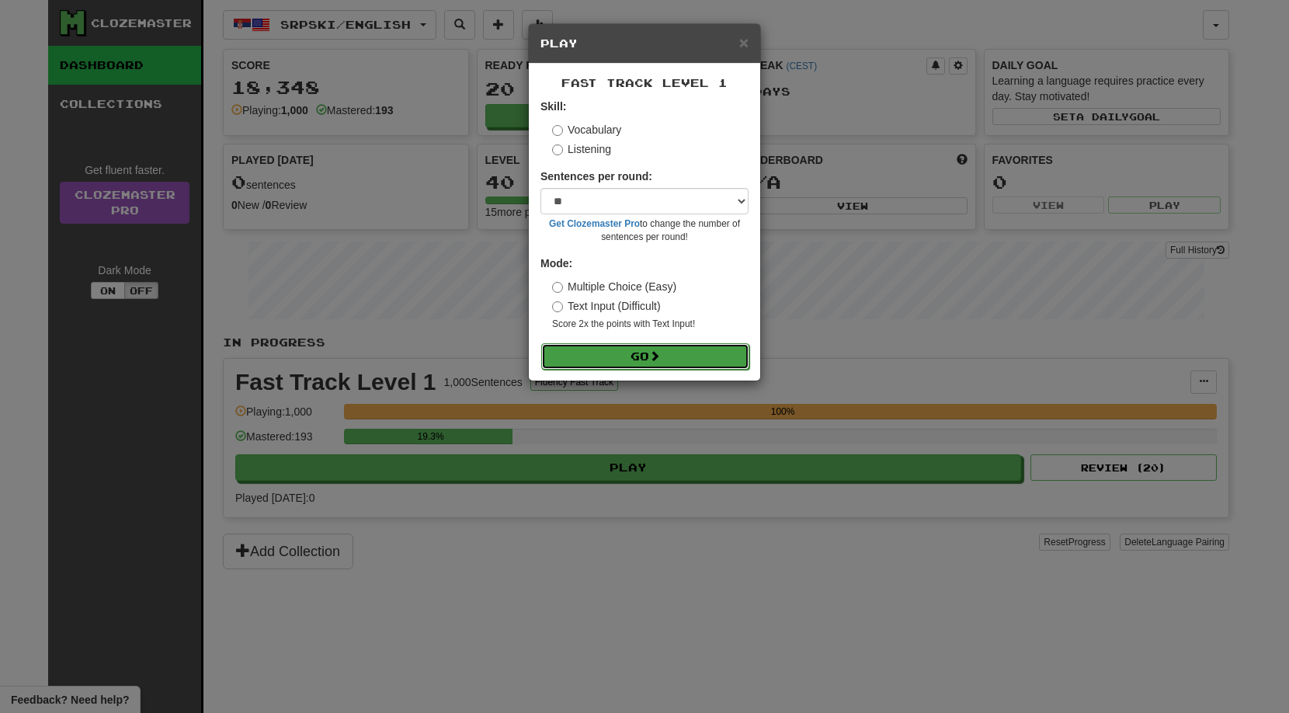
click at [654, 366] on button "Go" at bounding box center [645, 356] width 208 height 26
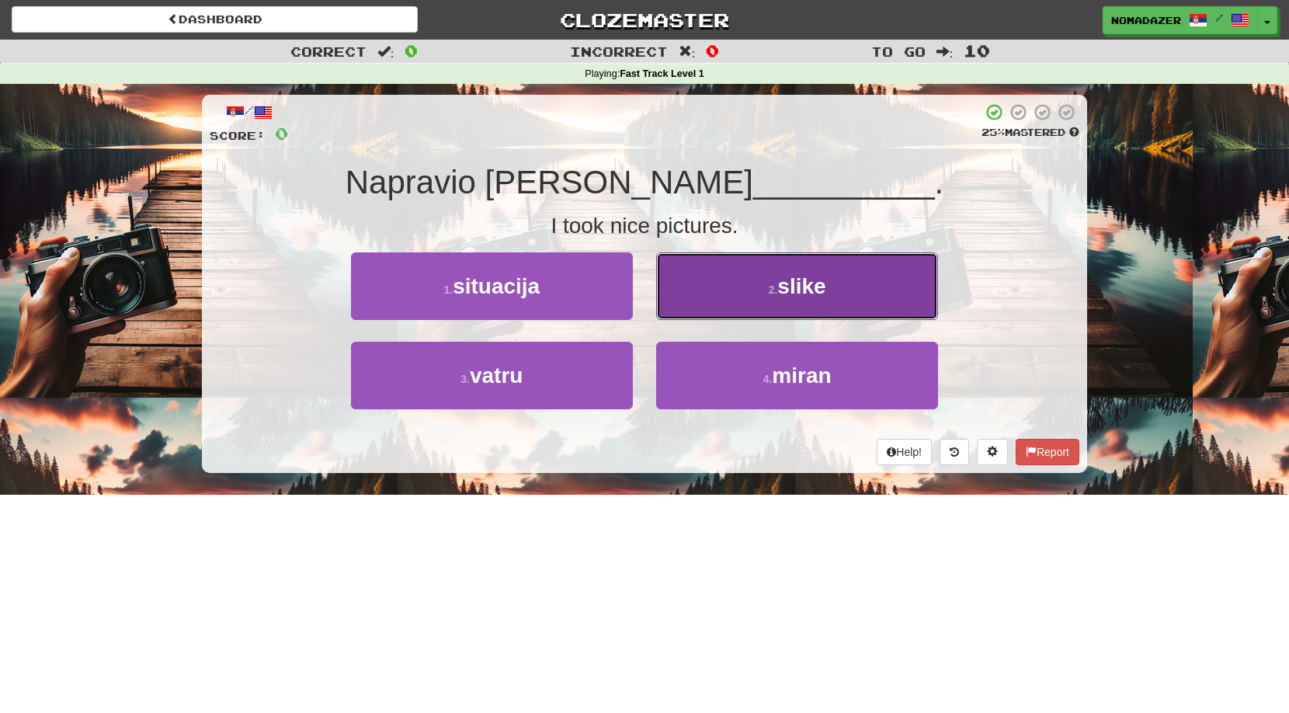
click at [774, 303] on button "2 . slike" at bounding box center [797, 286] width 282 height 68
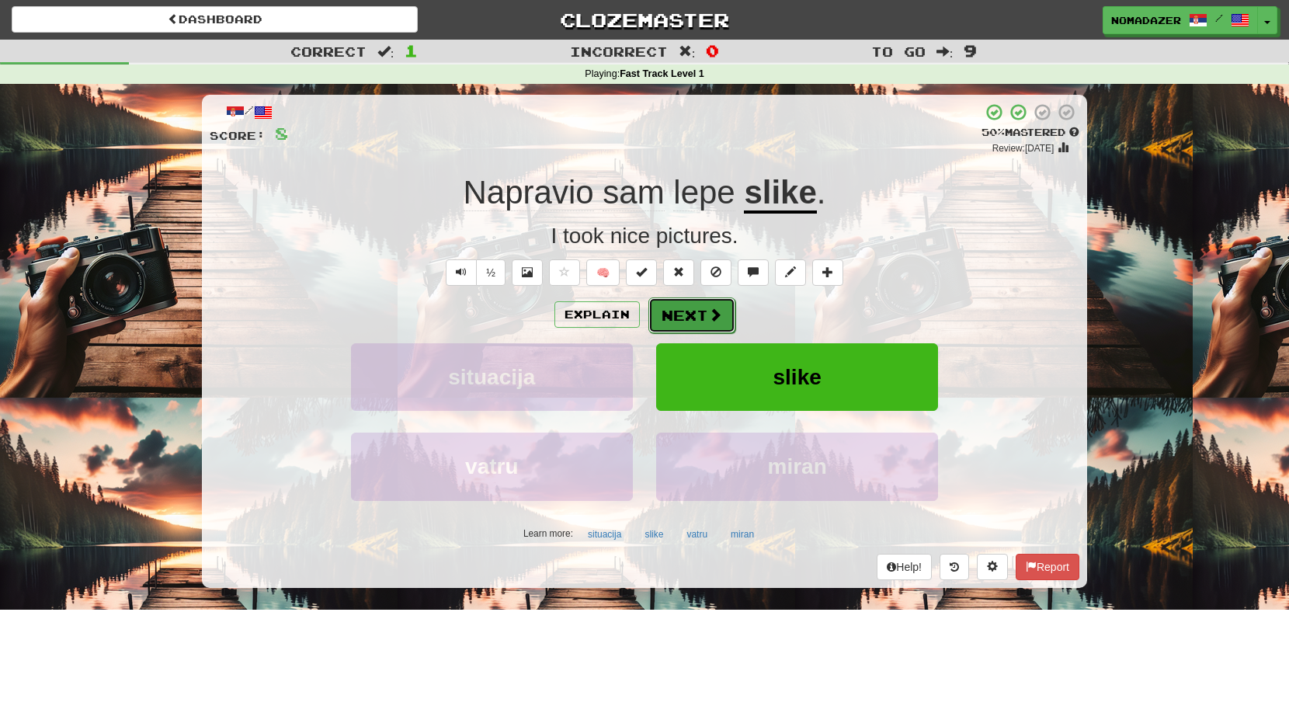
click at [725, 306] on button "Next" at bounding box center [691, 315] width 87 height 36
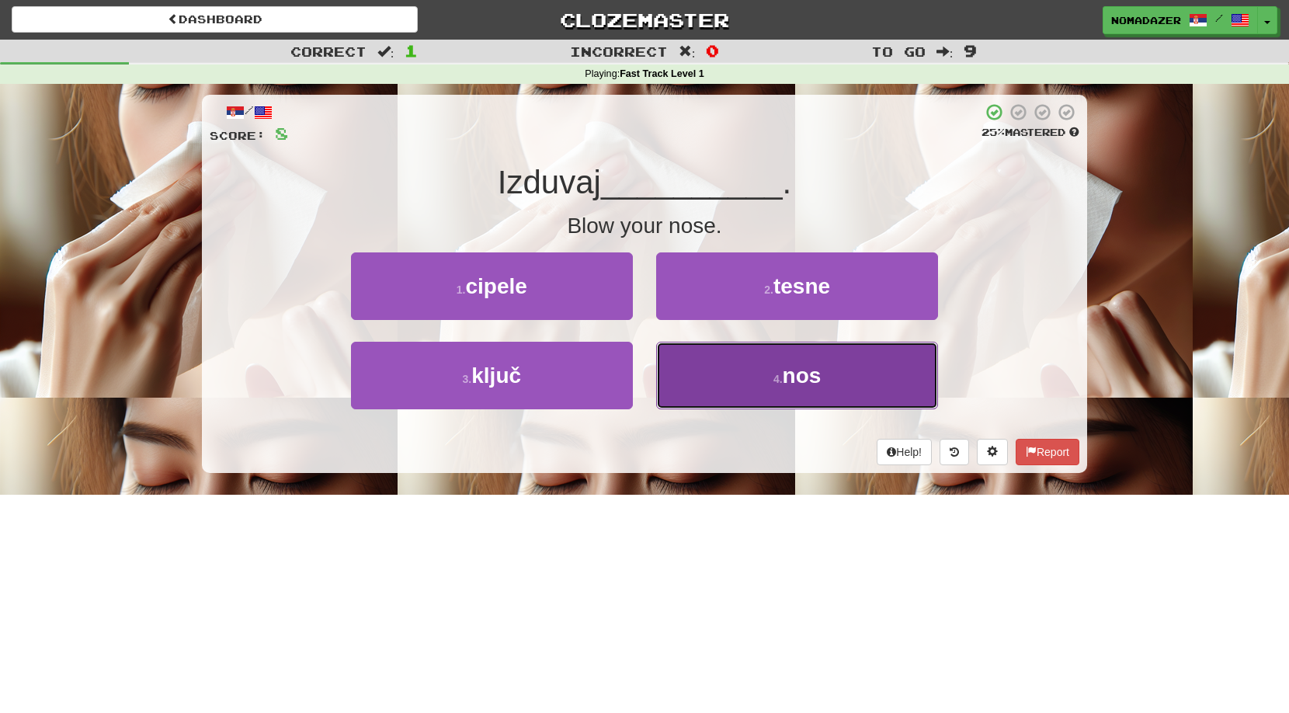
click at [799, 372] on span "nos" at bounding box center [801, 375] width 39 height 24
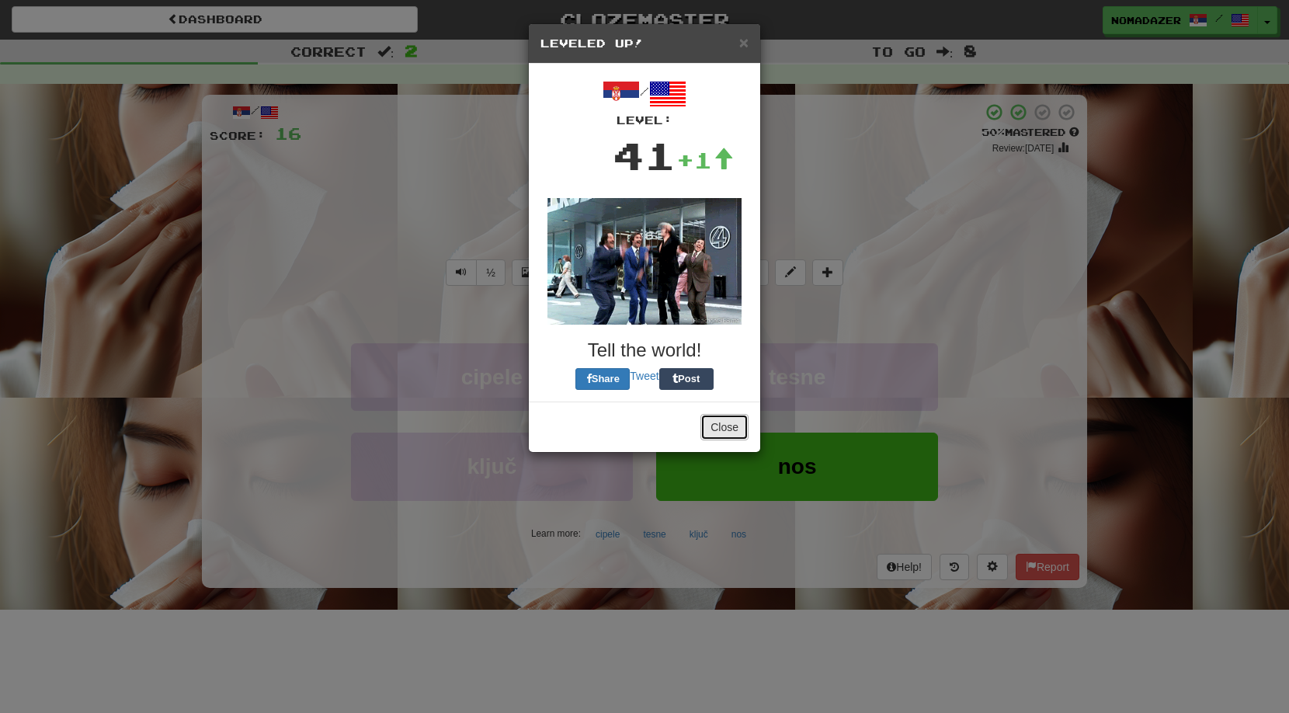
click at [719, 434] on button "Close" at bounding box center [724, 427] width 48 height 26
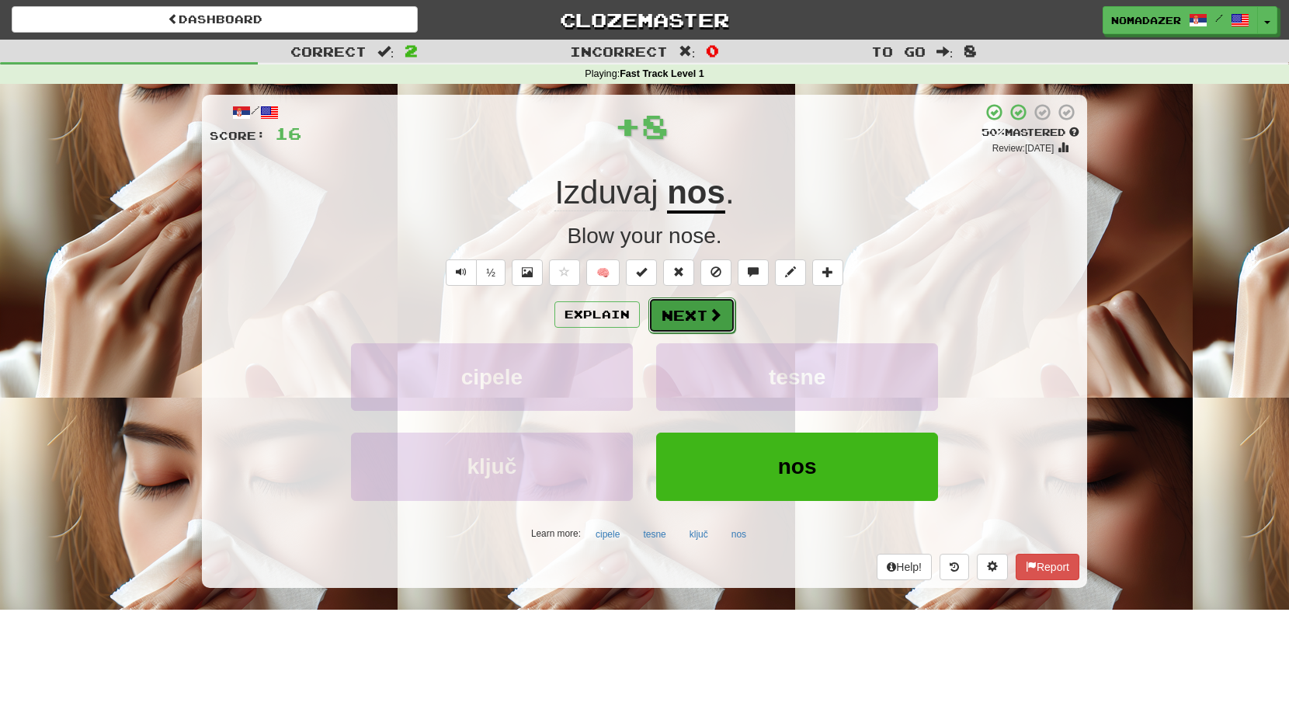
click at [701, 304] on button "Next" at bounding box center [691, 315] width 87 height 36
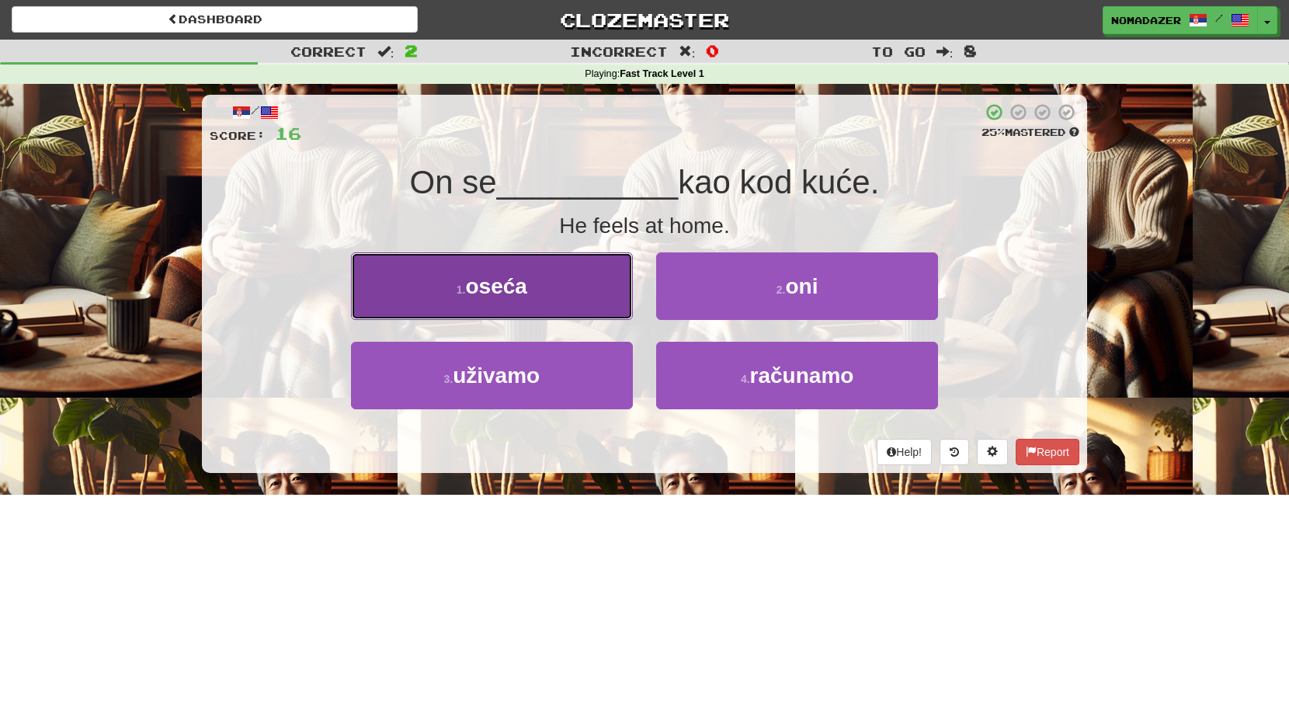
click at [543, 284] on button "1 . [GEOGRAPHIC_DATA]" at bounding box center [492, 286] width 282 height 68
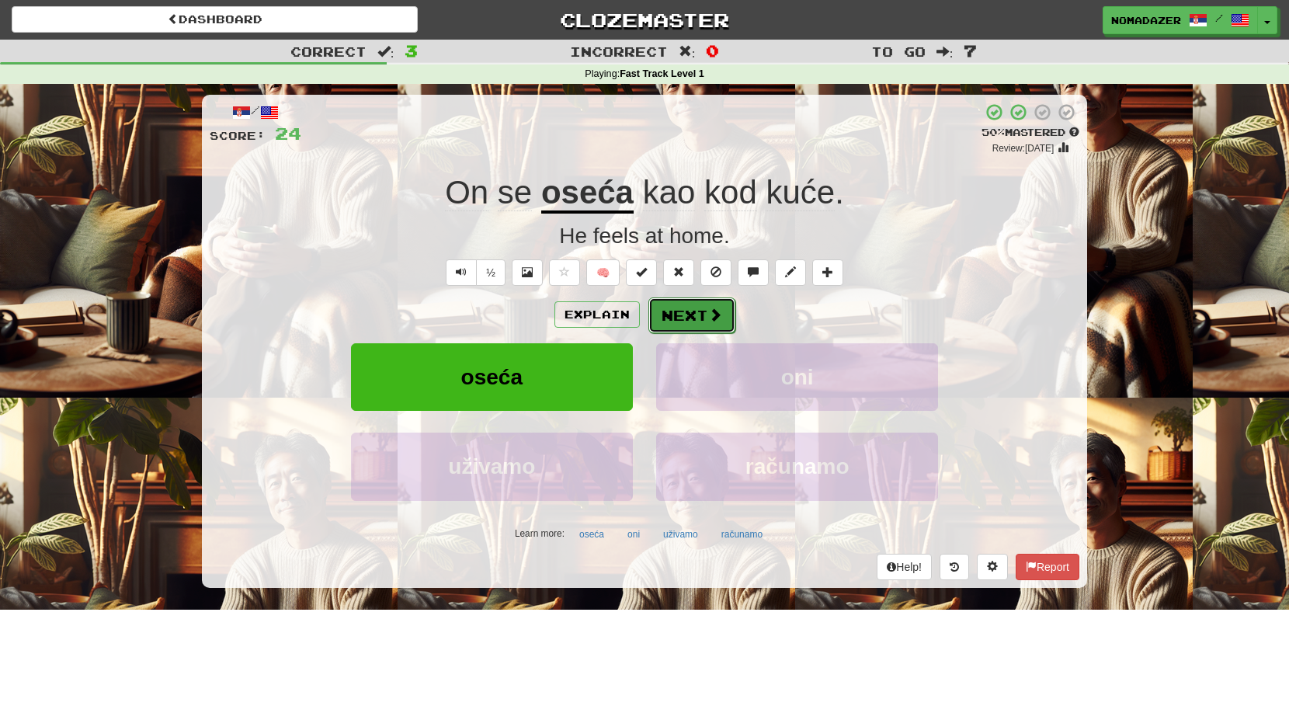
click at [677, 324] on button "Next" at bounding box center [691, 315] width 87 height 36
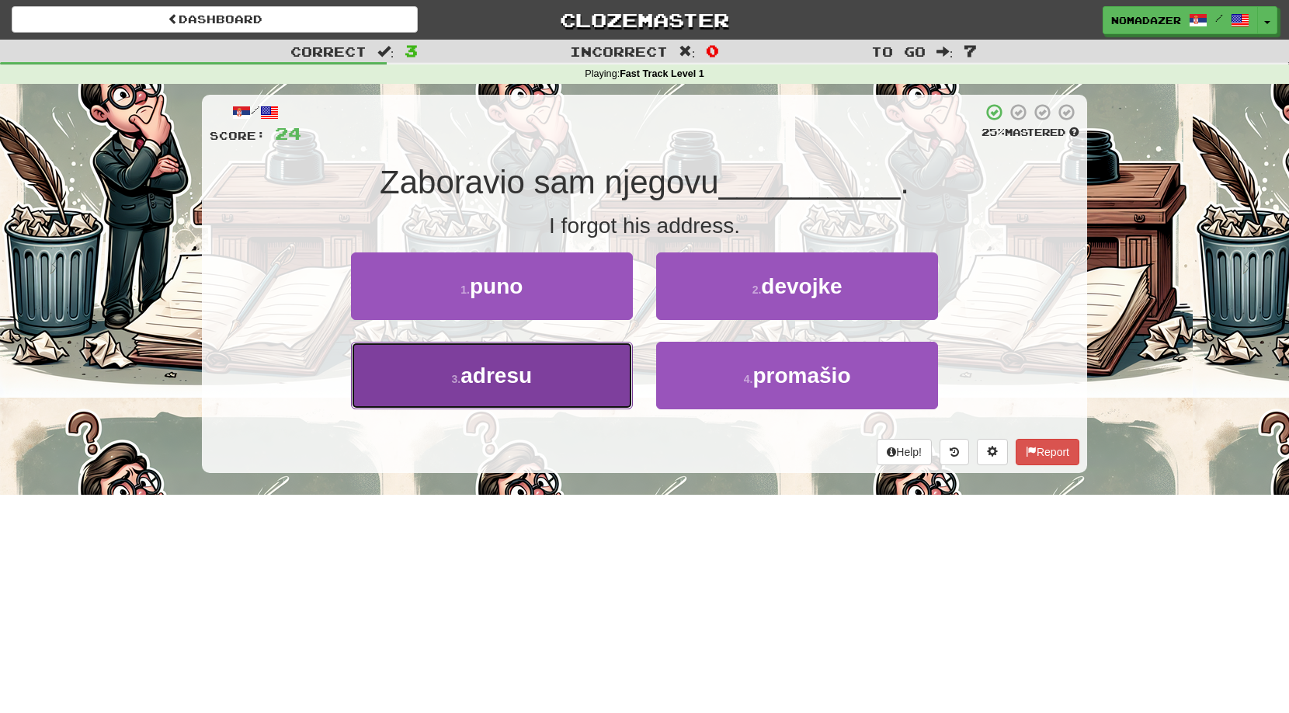
click at [522, 377] on span "adresu" at bounding box center [495, 375] width 71 height 24
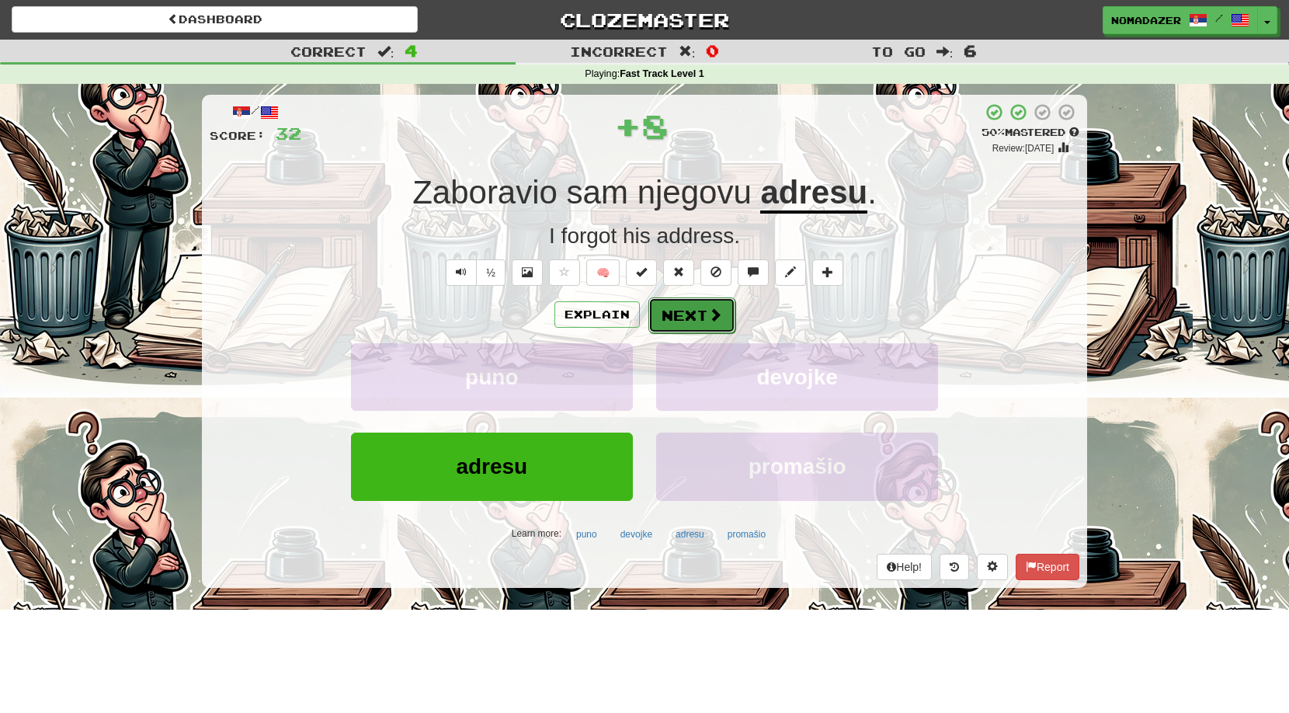
click at [679, 312] on button "Next" at bounding box center [691, 315] width 87 height 36
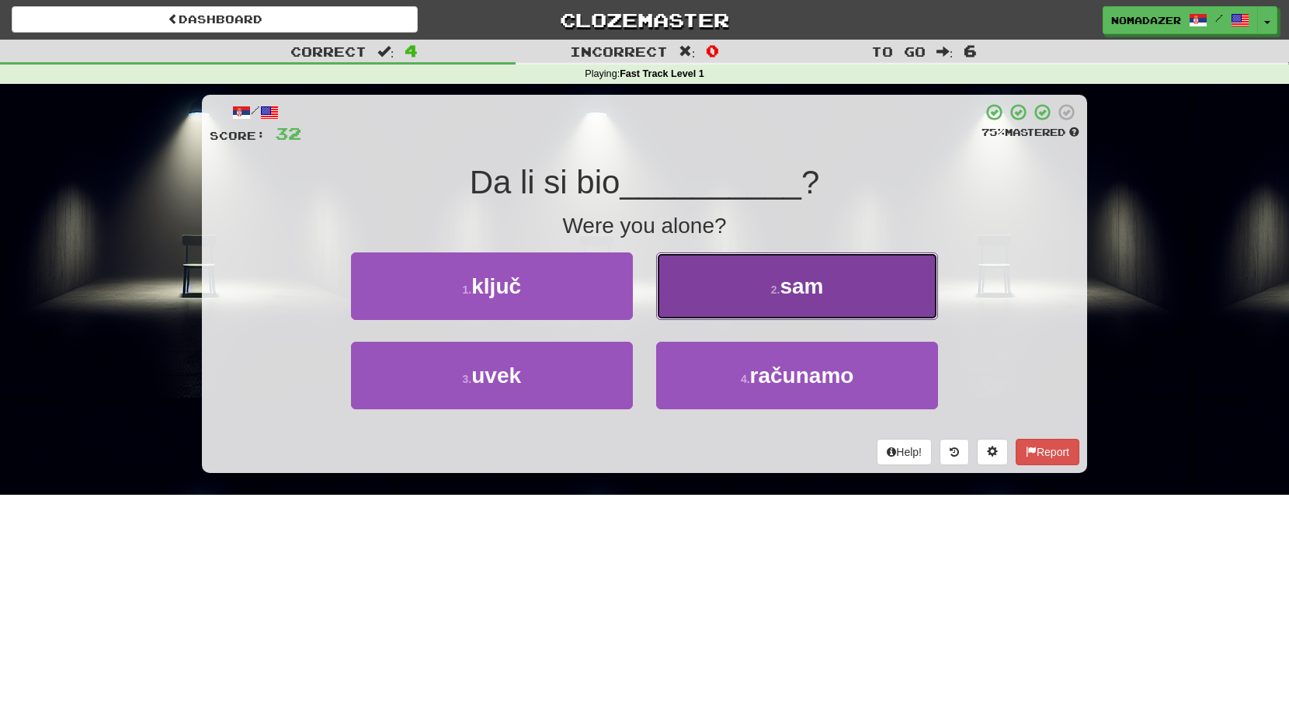
click at [795, 276] on span "sam" at bounding box center [800, 286] width 43 height 24
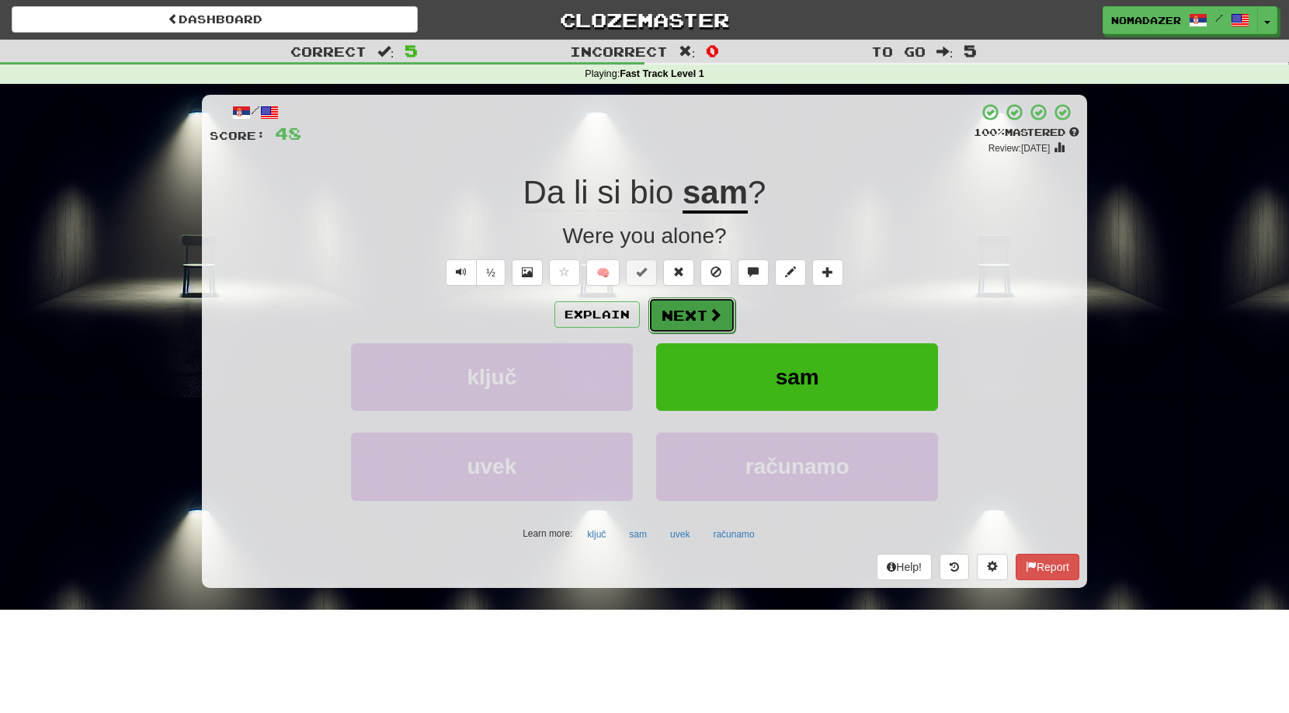
click at [699, 307] on button "Next" at bounding box center [691, 315] width 87 height 36
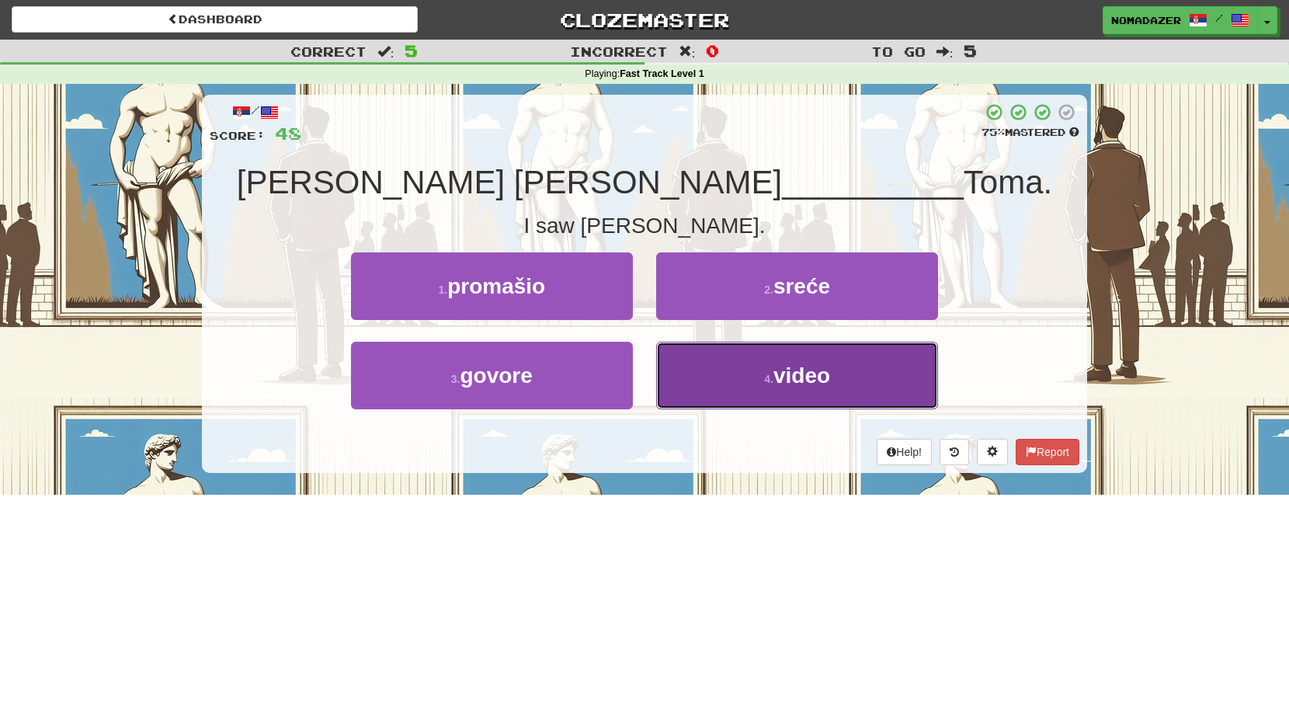
click at [737, 365] on button "4 . video" at bounding box center [797, 376] width 282 height 68
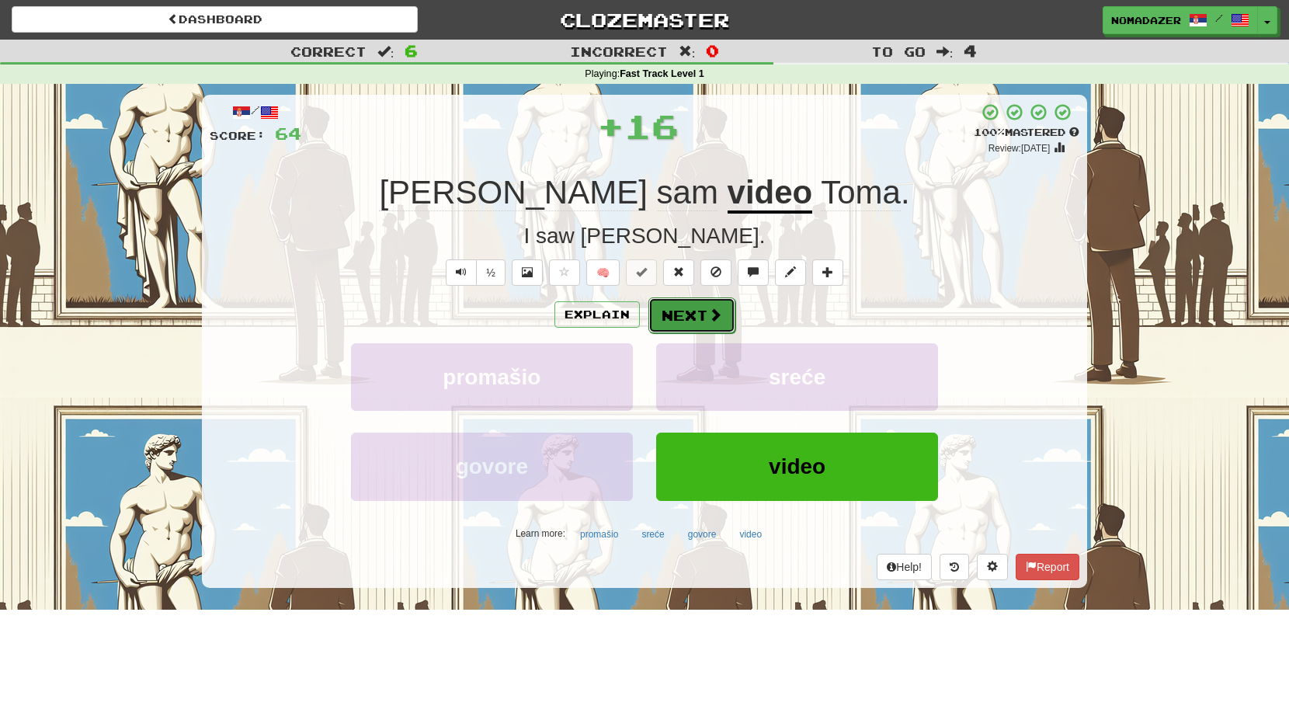
click at [693, 305] on button "Next" at bounding box center [691, 315] width 87 height 36
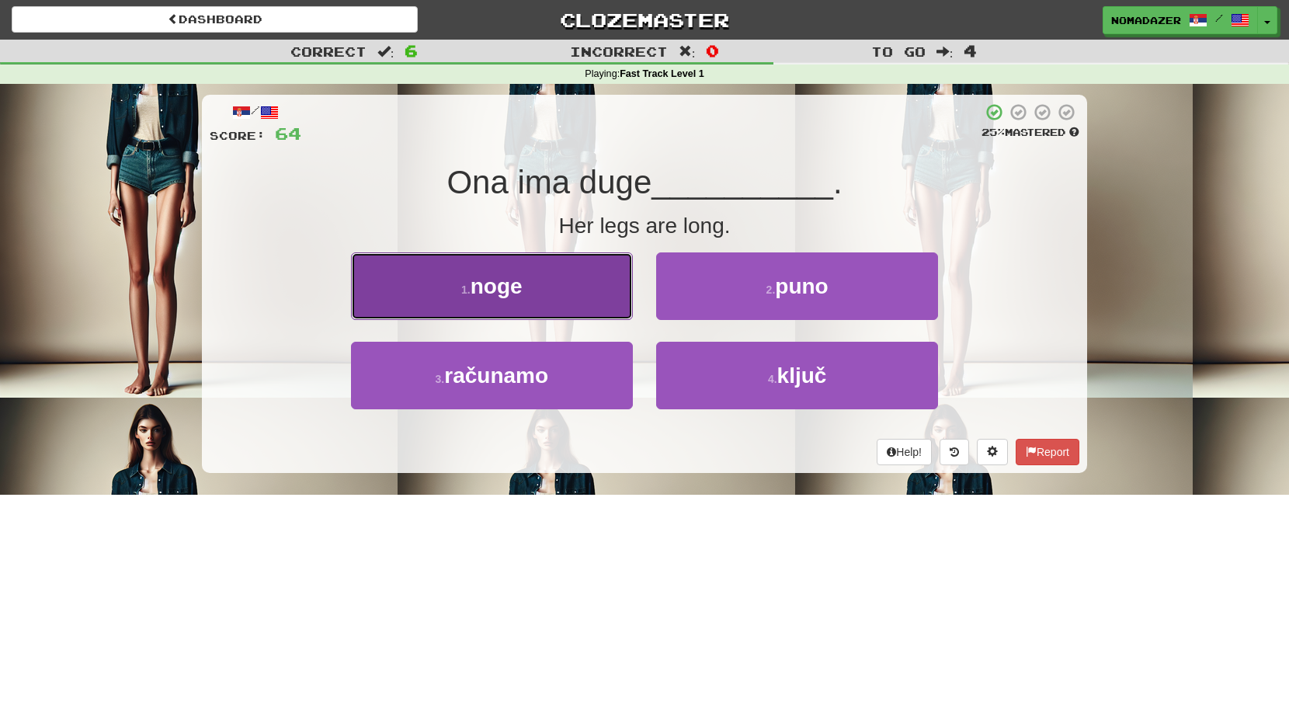
click at [469, 292] on small "1 ." at bounding box center [465, 289] width 9 height 12
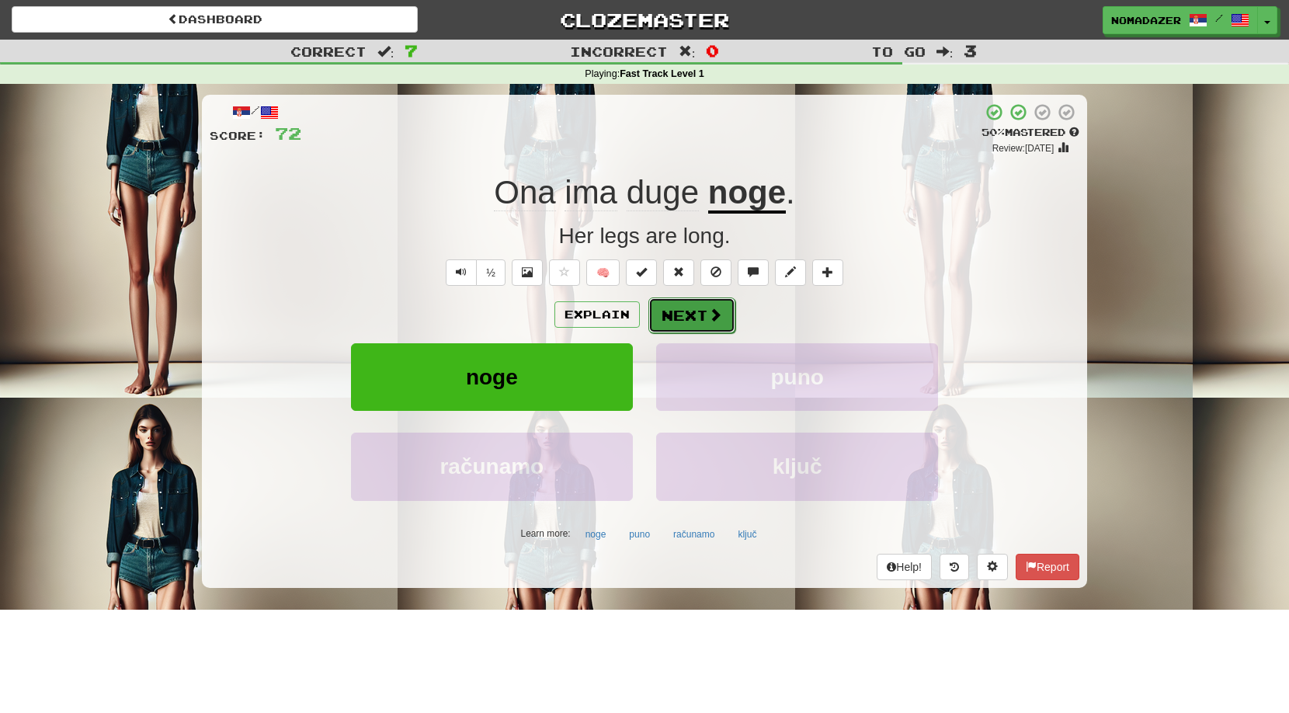
click at [686, 324] on button "Next" at bounding box center [691, 315] width 87 height 36
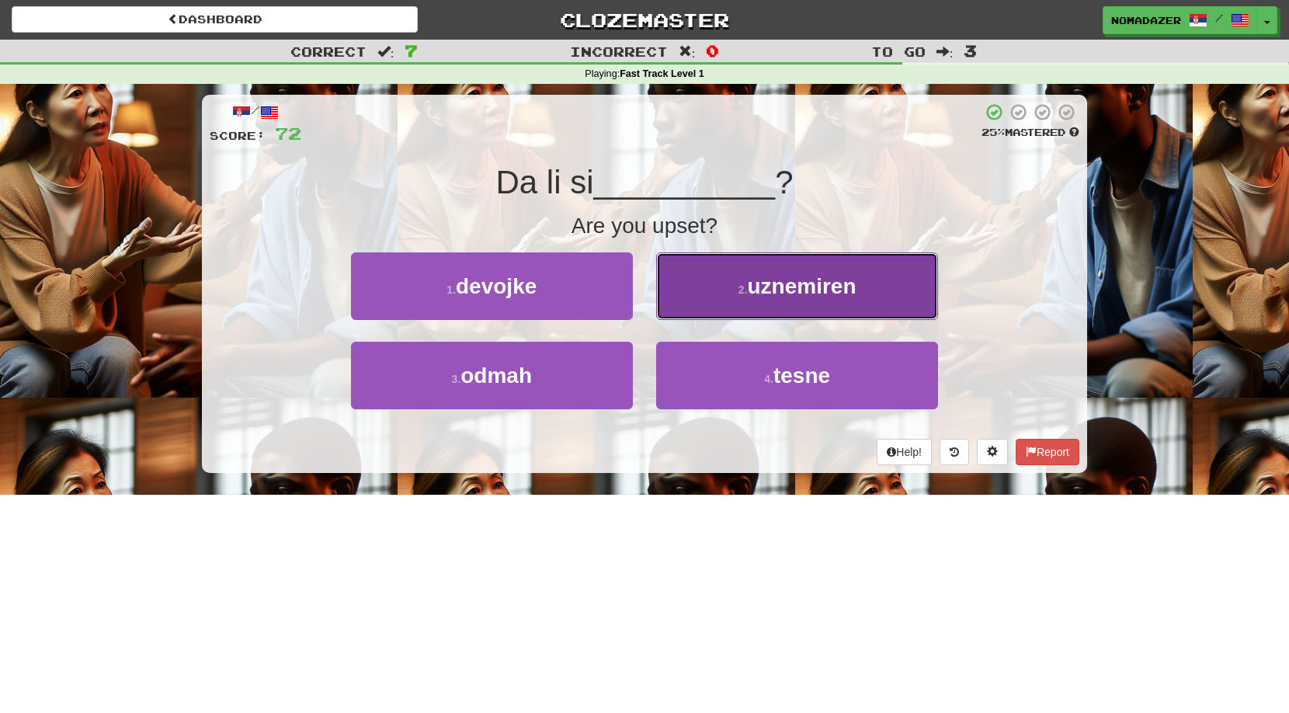
click at [806, 315] on button "2 . uznemiren" at bounding box center [797, 286] width 282 height 68
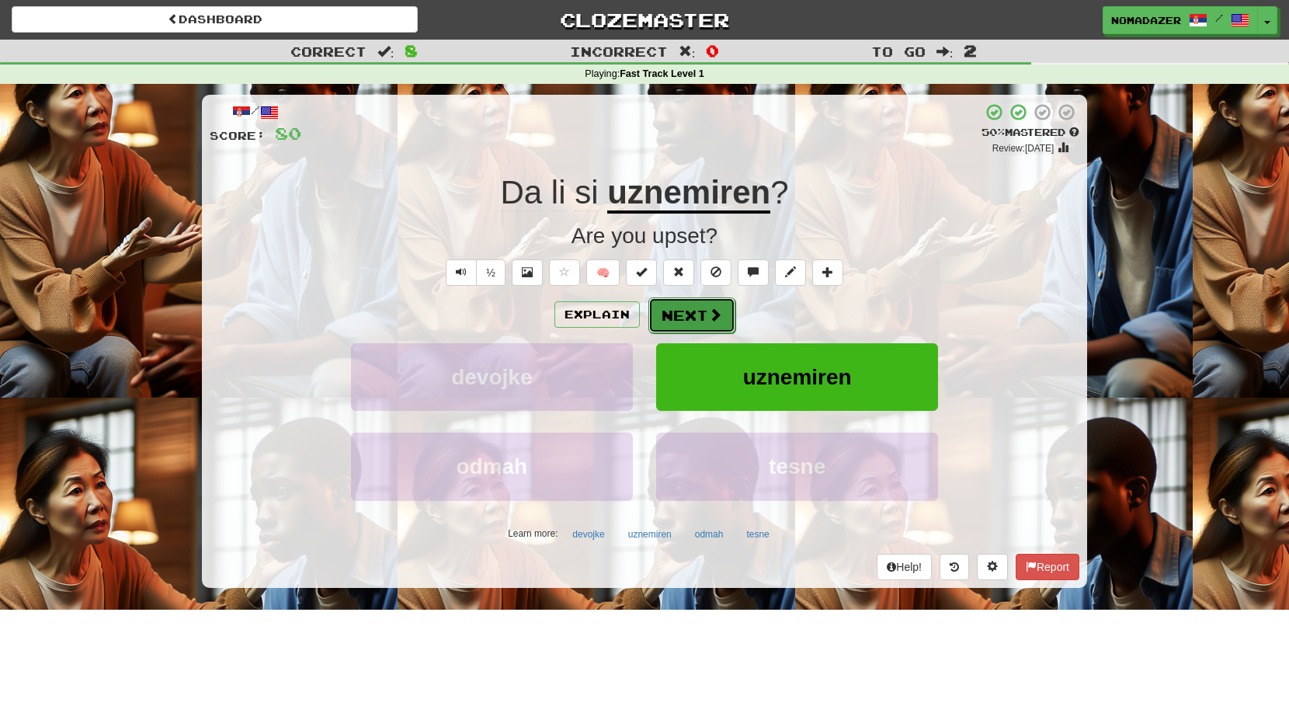
click at [685, 316] on button "Next" at bounding box center [691, 315] width 87 height 36
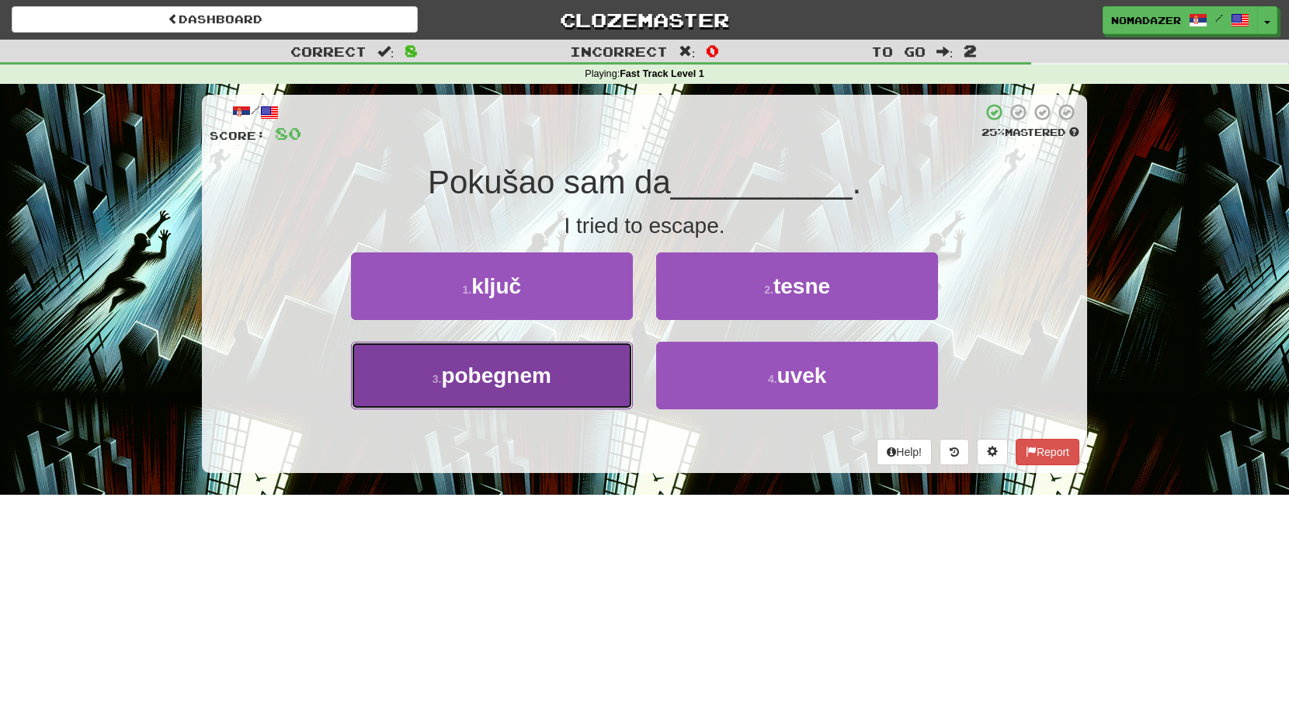
click at [494, 397] on button "3 . pobegnem" at bounding box center [492, 376] width 282 height 68
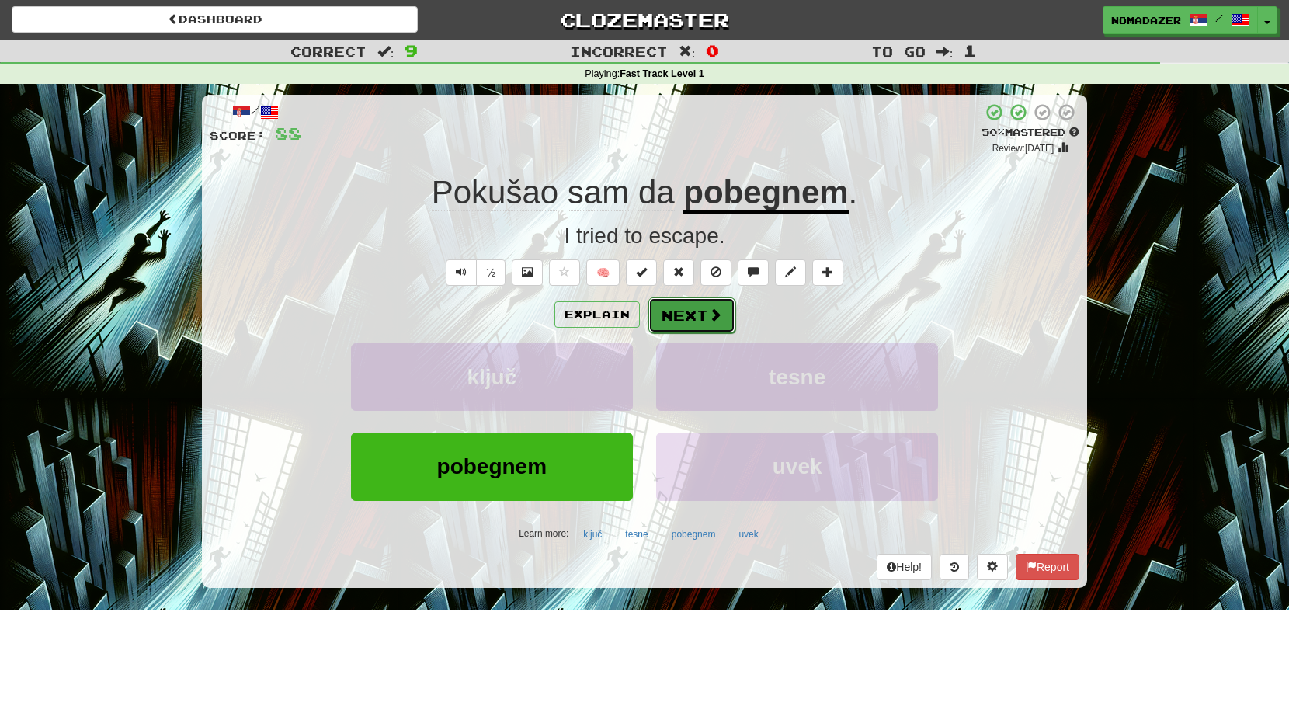
click at [690, 322] on button "Next" at bounding box center [691, 315] width 87 height 36
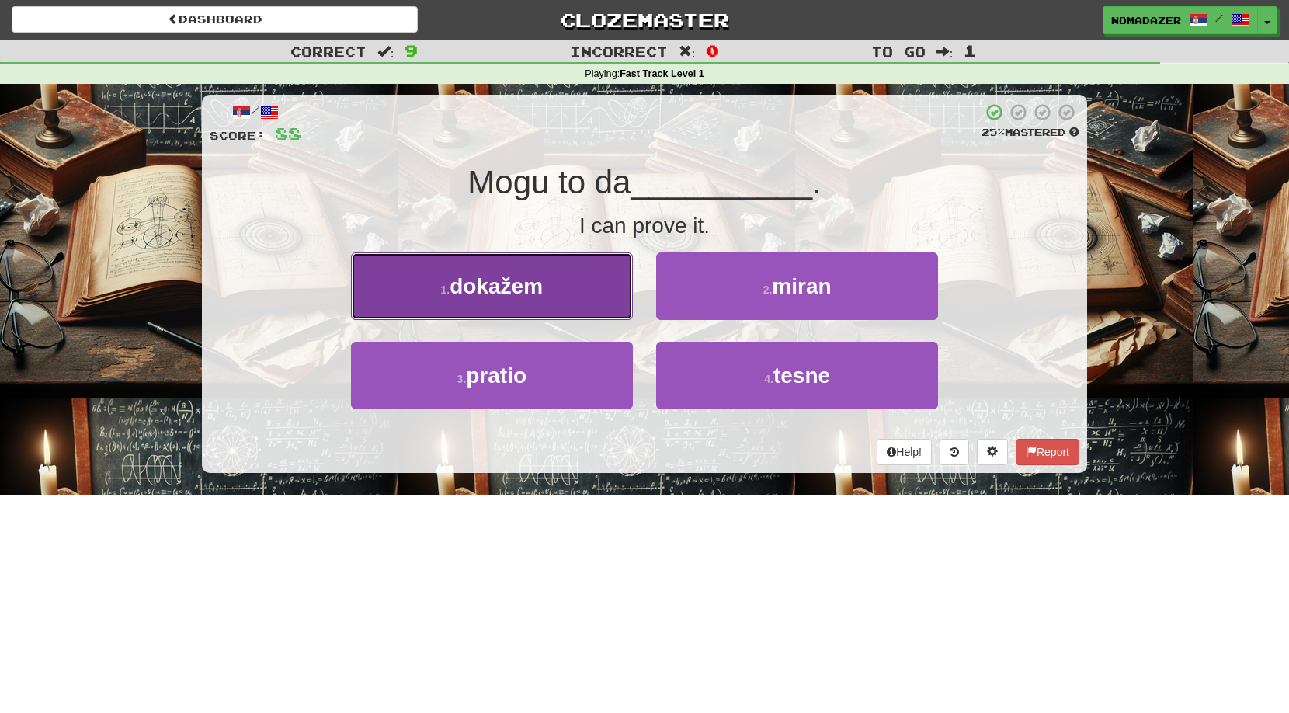
click at [442, 283] on button "1 . dokažem" at bounding box center [492, 286] width 282 height 68
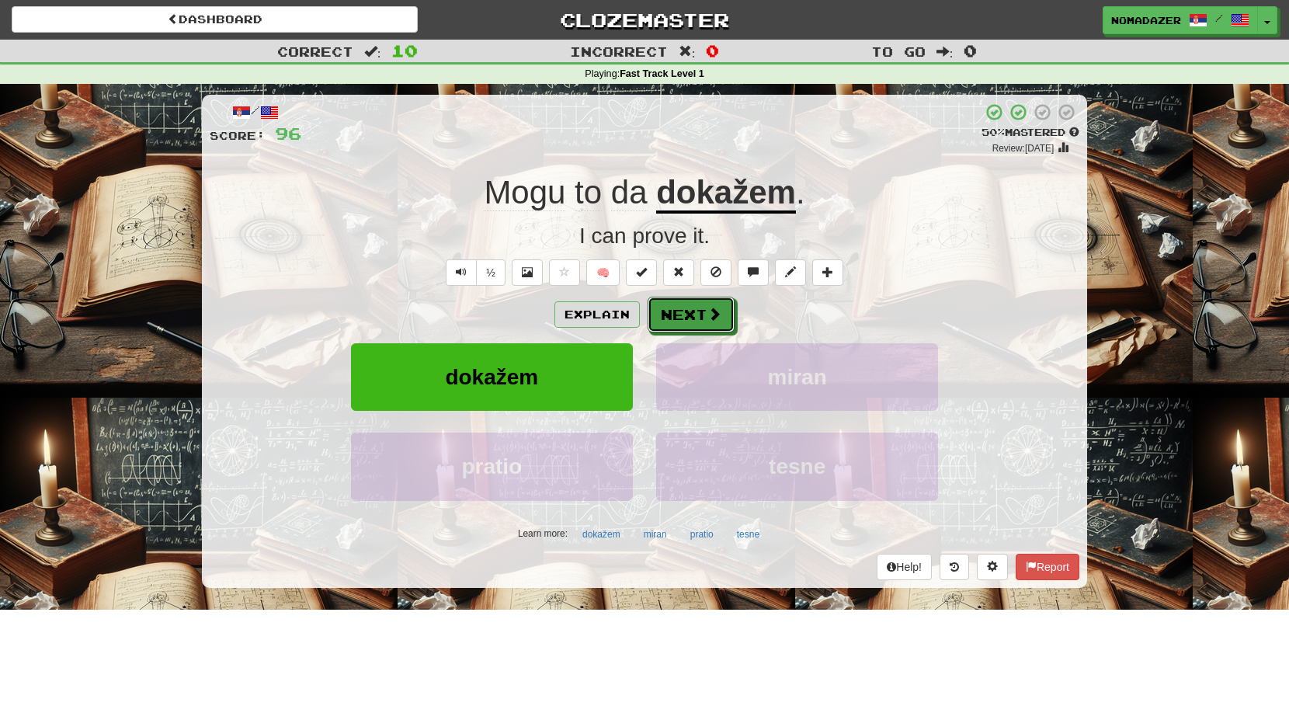
drag, startPoint x: 704, startPoint y: 300, endPoint x: 705, endPoint y: 314, distance: 14.0
click at [707, 314] on button "Next" at bounding box center [690, 315] width 87 height 36
